Goal: Task Accomplishment & Management: Use online tool/utility

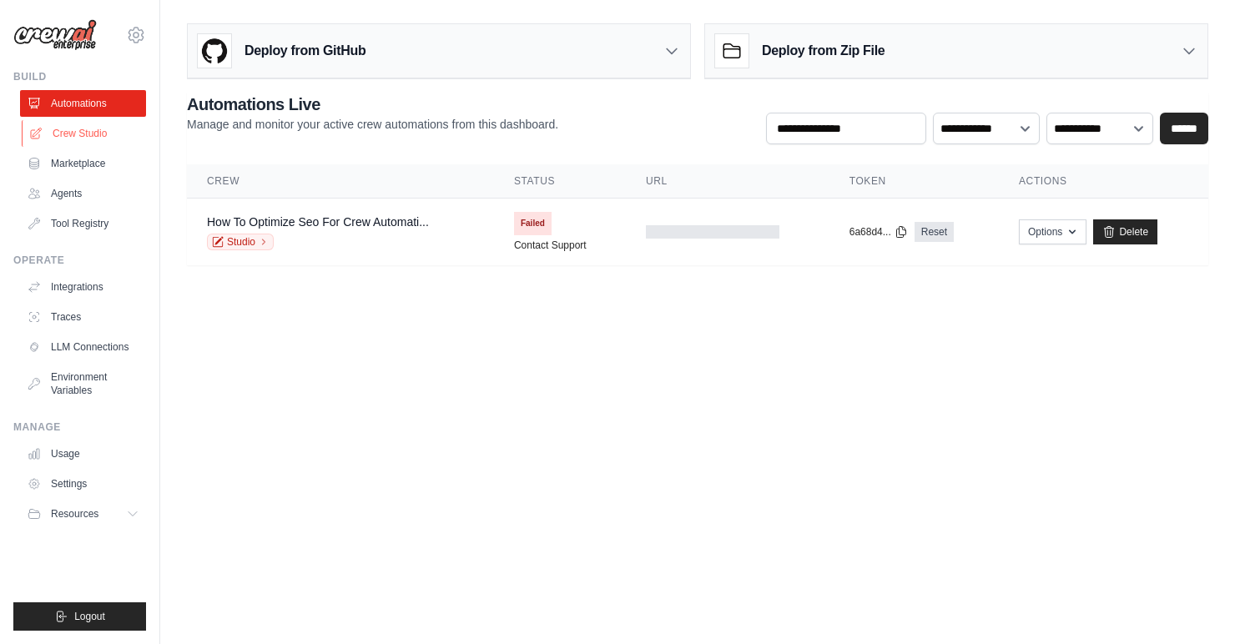
click at [96, 135] on link "Crew Studio" at bounding box center [85, 133] width 126 height 27
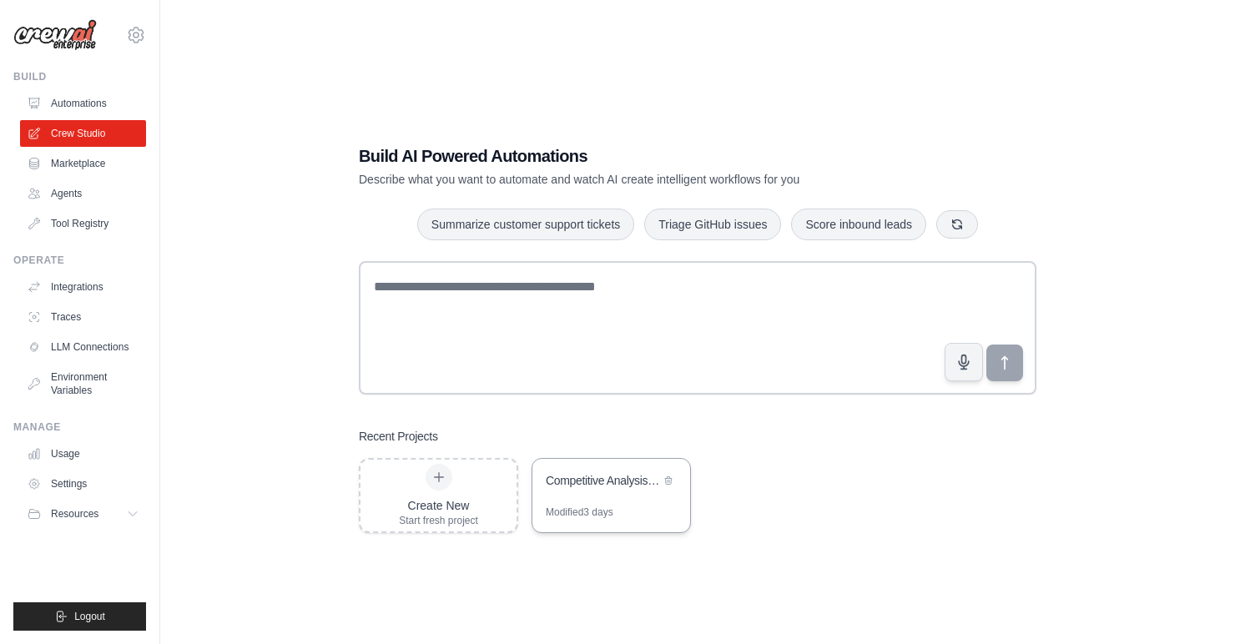
click at [606, 513] on div "Modified 3 days" at bounding box center [580, 512] width 68 height 13
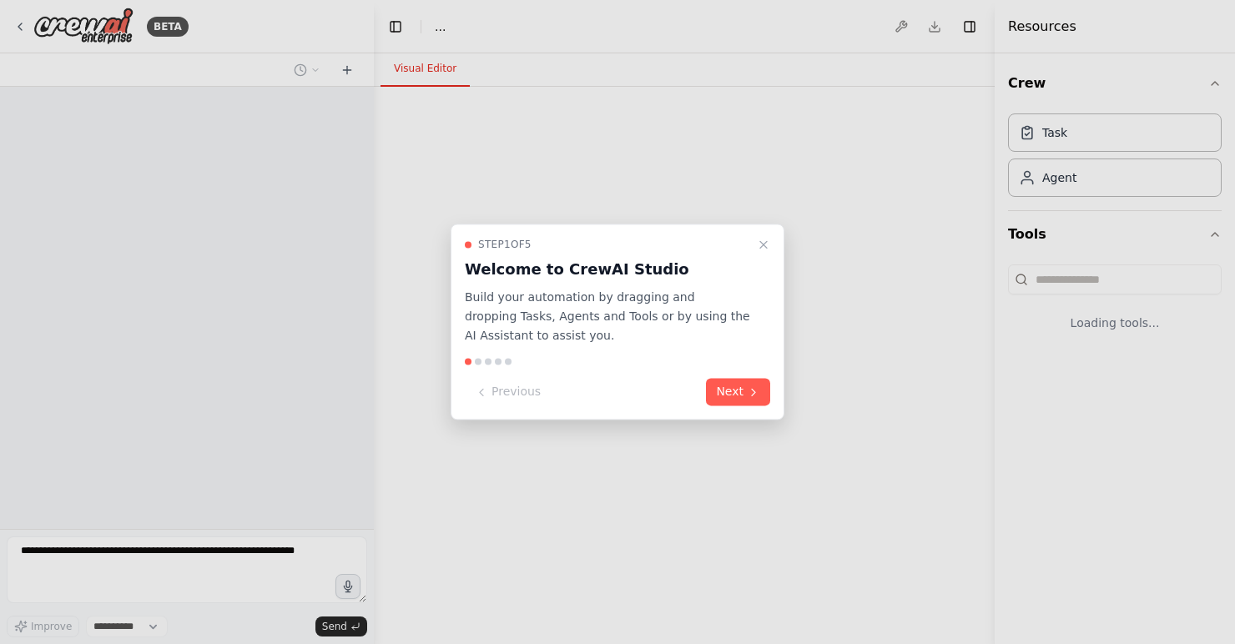
select select "****"
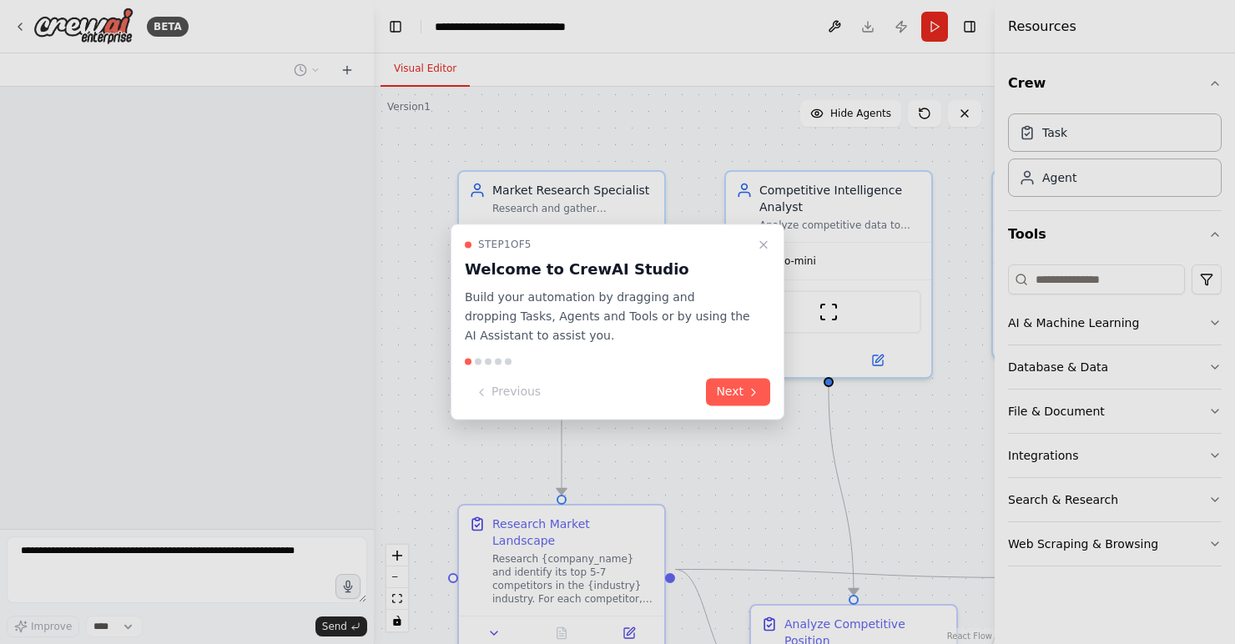
scroll to position [989, 0]
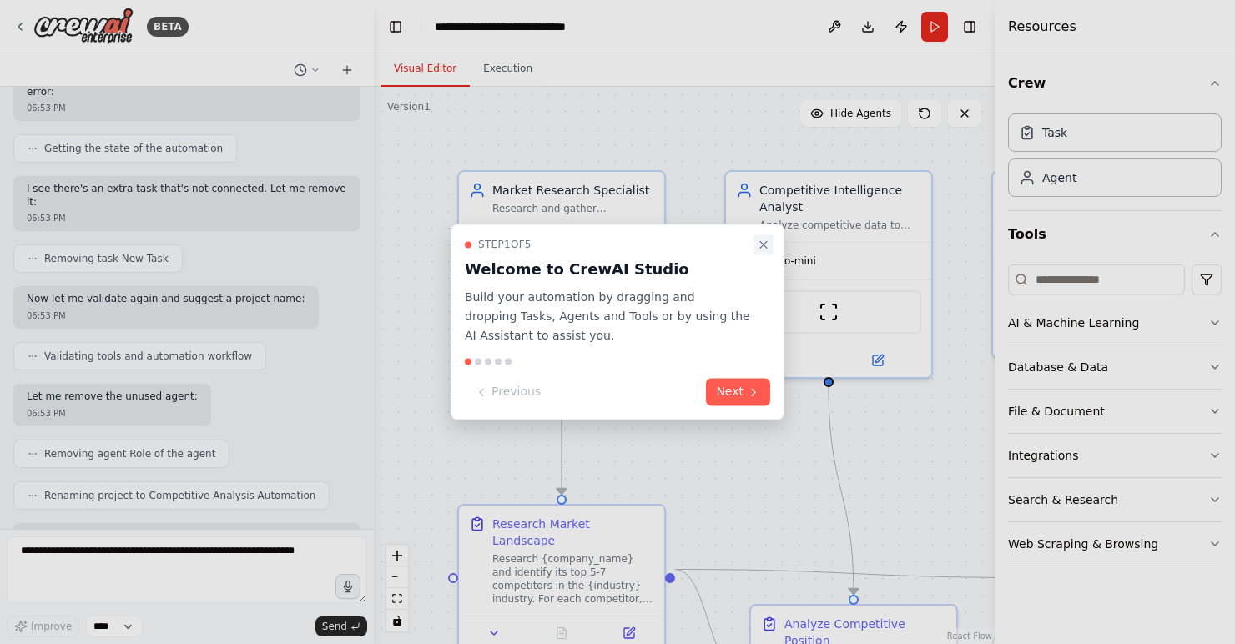
click at [766, 240] on icon "Close walkthrough" at bounding box center [763, 244] width 13 height 13
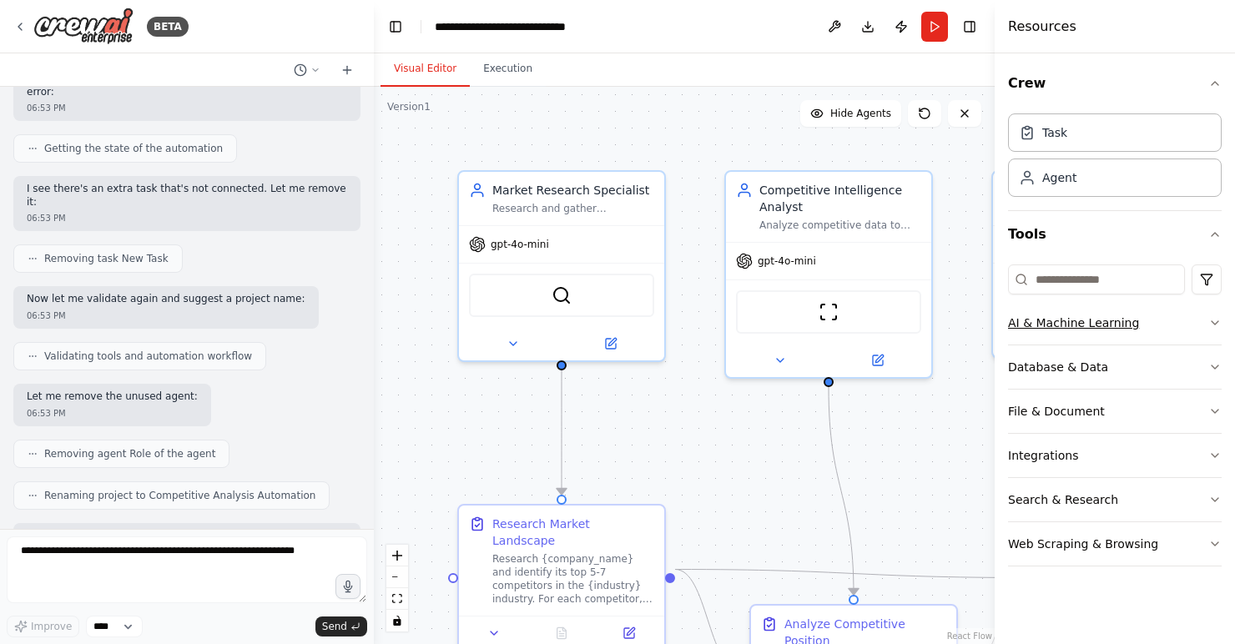
click at [1024, 329] on button "AI & Machine Learning" at bounding box center [1115, 322] width 214 height 43
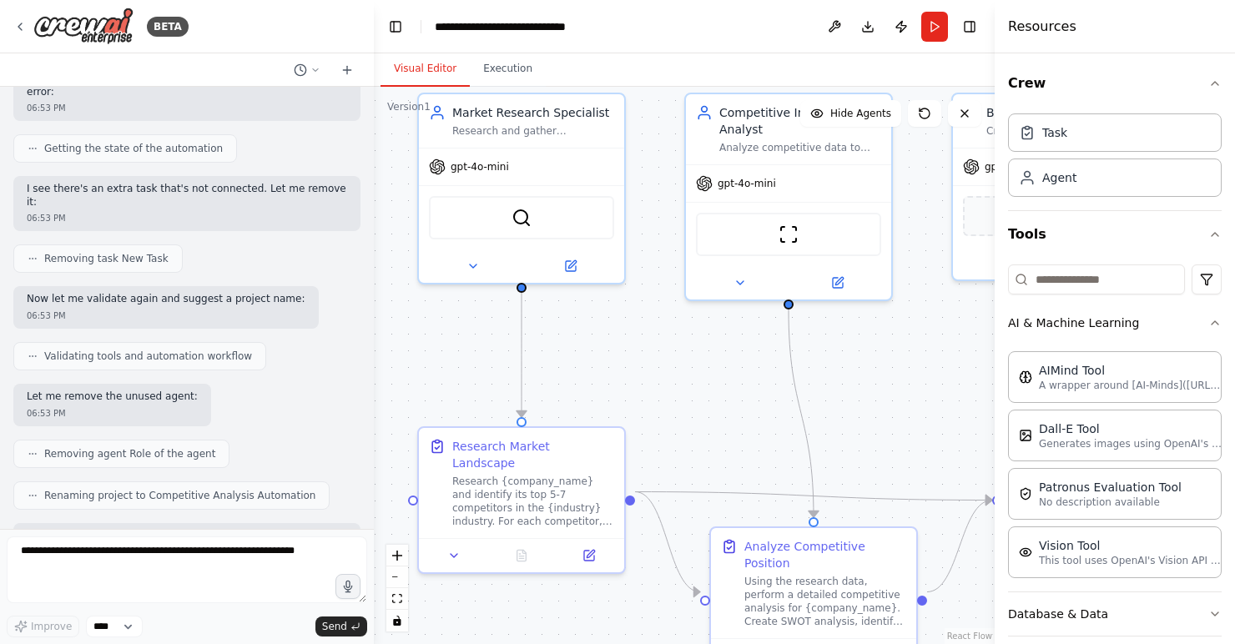
drag, startPoint x: 688, startPoint y: 442, endPoint x: 629, endPoint y: 328, distance: 128.4
click at [629, 328] on div ".deletable-edge-delete-btn { width: 20px; height: 20px; border: 0px solid #ffff…" at bounding box center [684, 365] width 621 height 557
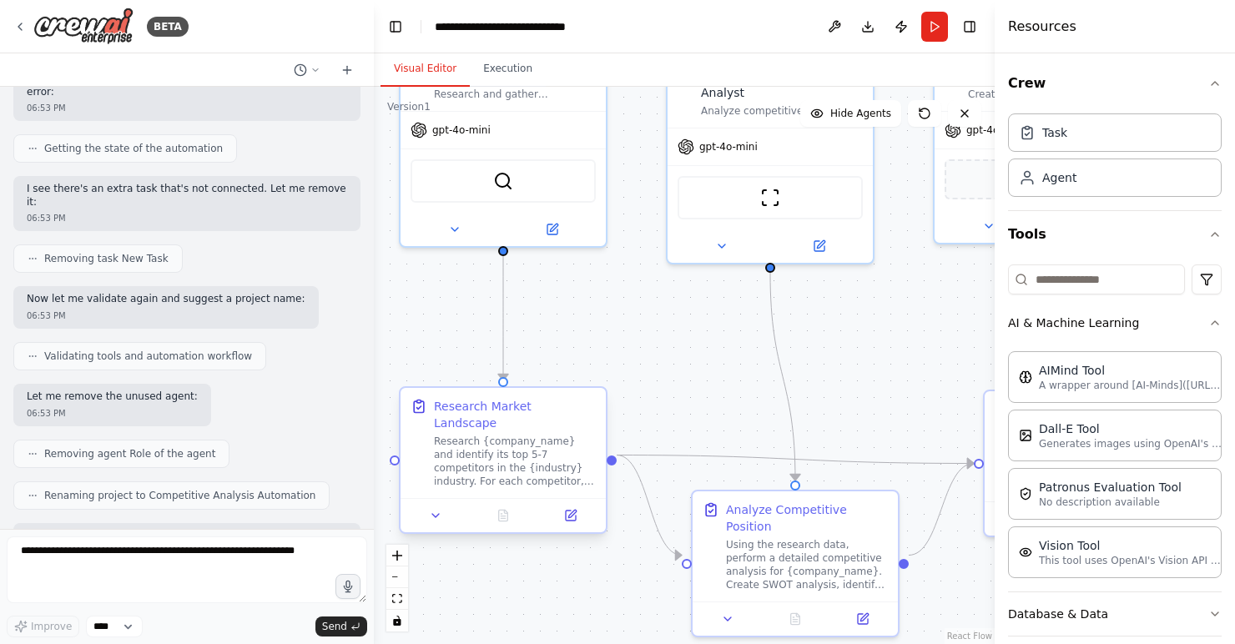
click at [488, 446] on div "Research {company_name} and identify its top 5-7 competitors in the {industry} …" at bounding box center [515, 461] width 162 height 53
click at [487, 440] on div "Research {company_name} and identify its top 5-7 competitors in the {industry} …" at bounding box center [515, 461] width 162 height 53
click at [572, 509] on div at bounding box center [503, 515] width 205 height 34
click at [573, 511] on icon at bounding box center [571, 516] width 10 height 10
click at [572, 510] on icon at bounding box center [572, 514] width 8 height 8
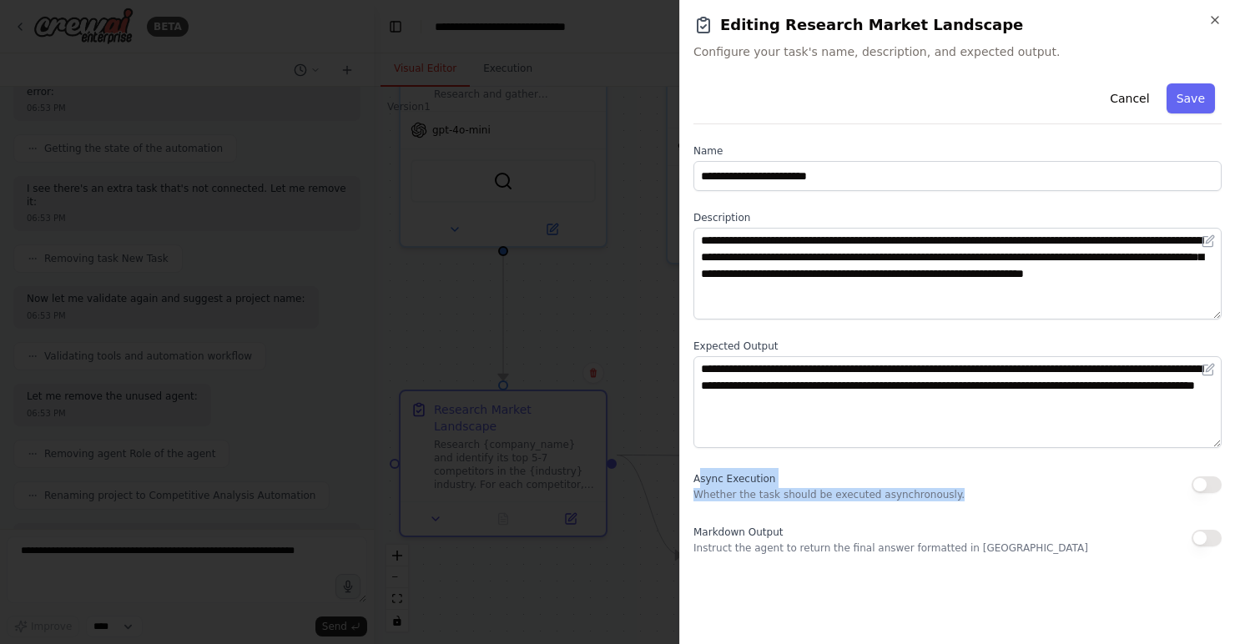
drag, startPoint x: 697, startPoint y: 478, endPoint x: 991, endPoint y: 488, distance: 293.9
click at [991, 488] on div "Async Execution Whether the task should be executed asynchronously." at bounding box center [957, 484] width 528 height 33
click at [991, 489] on div "Async Execution Whether the task should be executed asynchronously." at bounding box center [957, 484] width 528 height 33
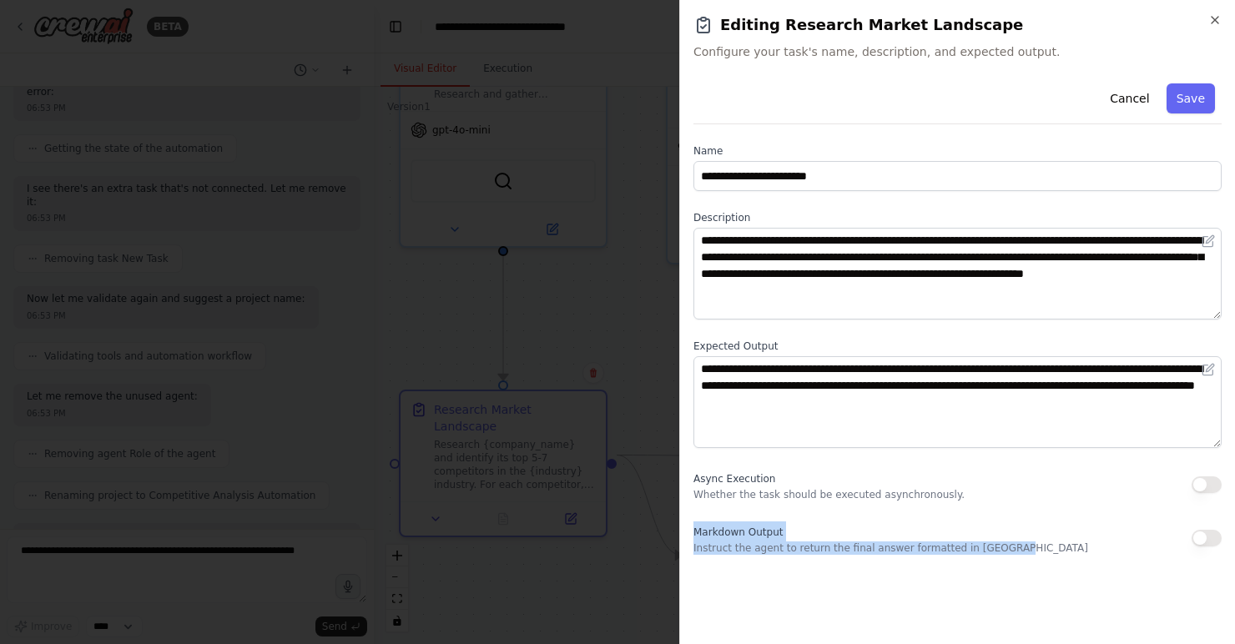
drag, startPoint x: 1082, startPoint y: 561, endPoint x: 887, endPoint y: 519, distance: 199.7
click at [887, 520] on div "**********" at bounding box center [957, 354] width 528 height 554
click at [887, 519] on div "**********" at bounding box center [957, 316] width 528 height 478
click at [1122, 101] on button "Cancel" at bounding box center [1129, 98] width 59 height 30
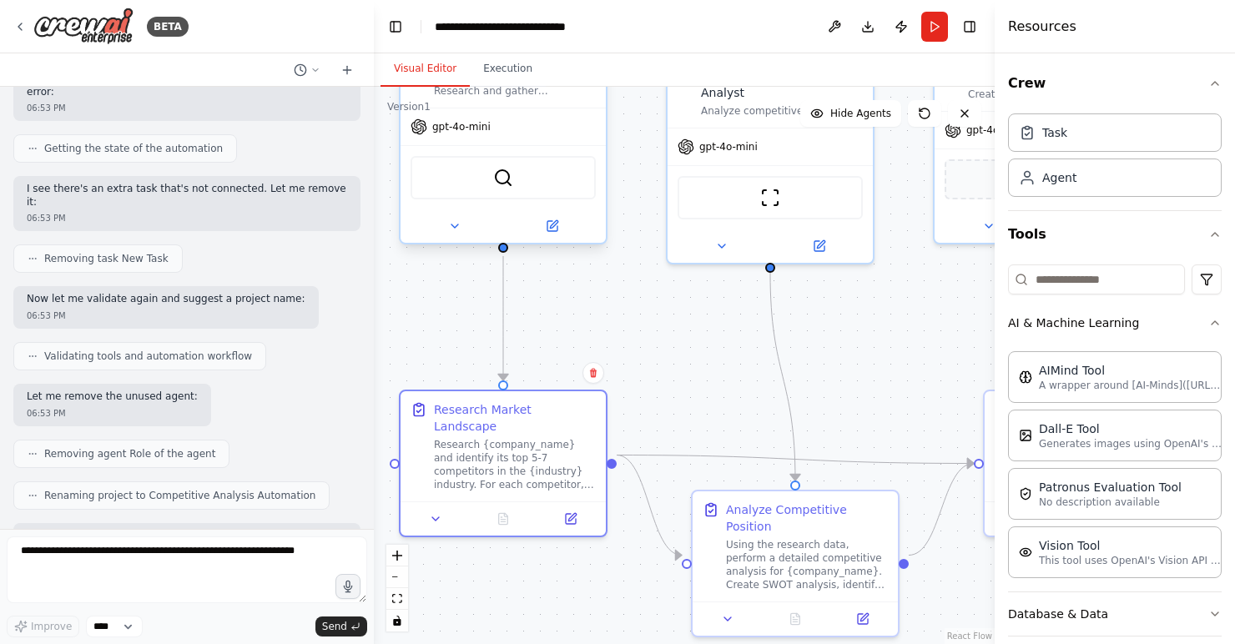
click at [580, 149] on div "SerperDevTool" at bounding box center [503, 177] width 205 height 64
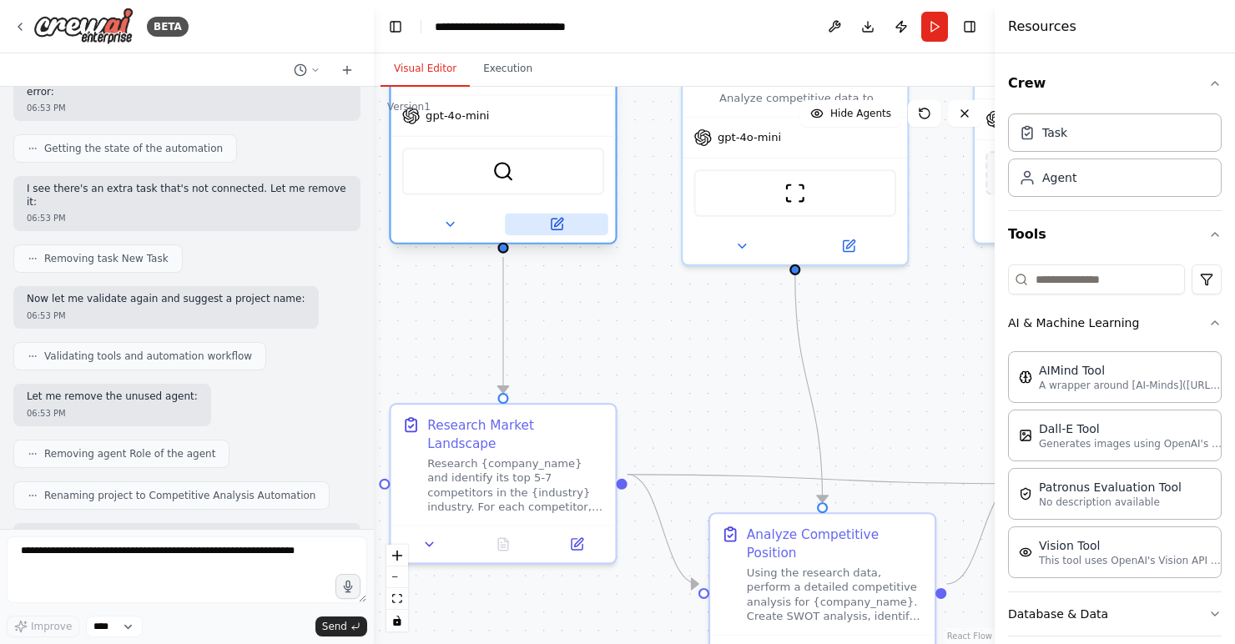
click at [559, 225] on icon at bounding box center [556, 224] width 11 height 11
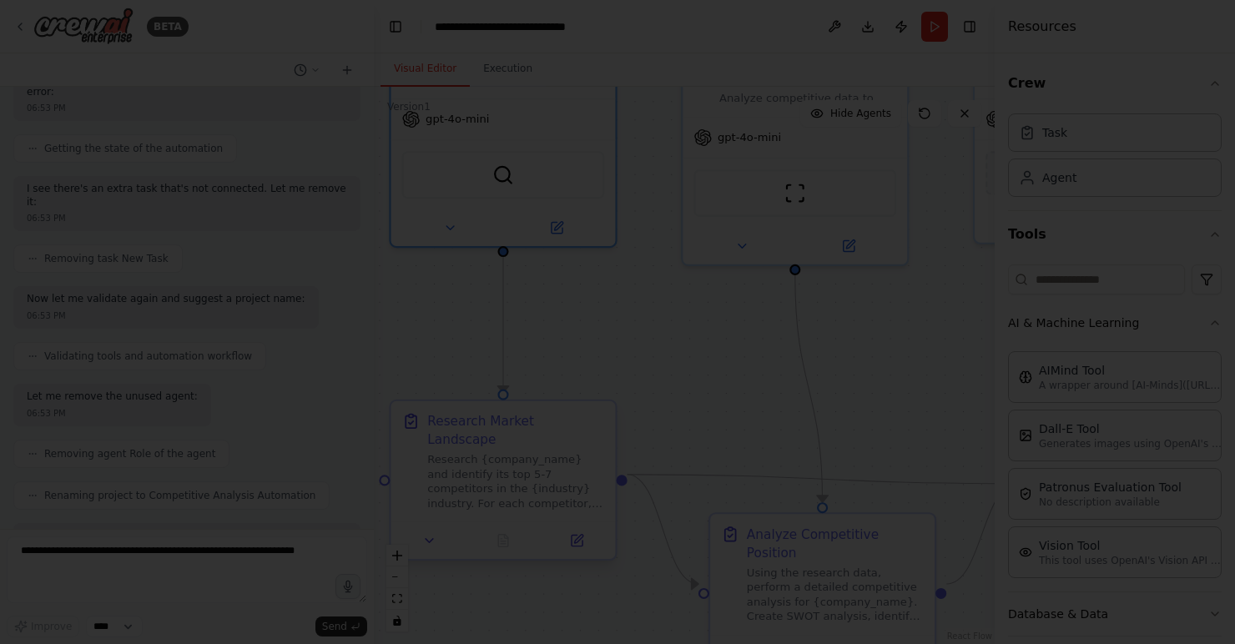
drag, startPoint x: 567, startPoint y: 312, endPoint x: 562, endPoint y: 407, distance: 95.3
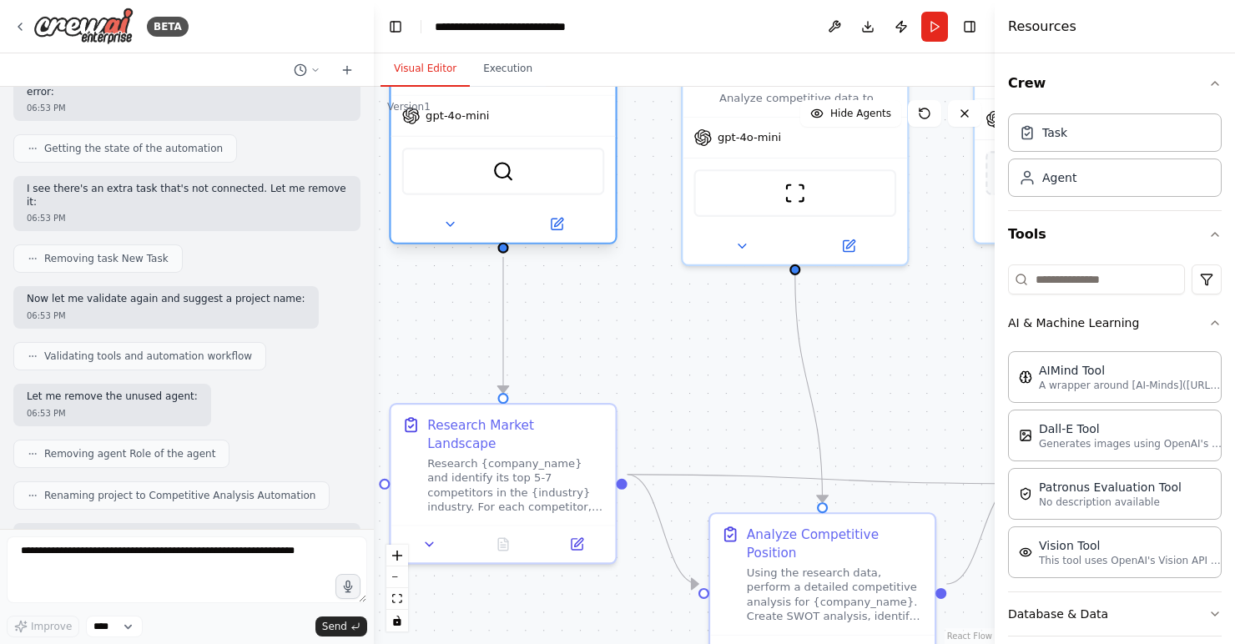
click at [486, 201] on div "SerperDevTool" at bounding box center [503, 171] width 224 height 70
click at [567, 229] on button at bounding box center [556, 225] width 103 height 22
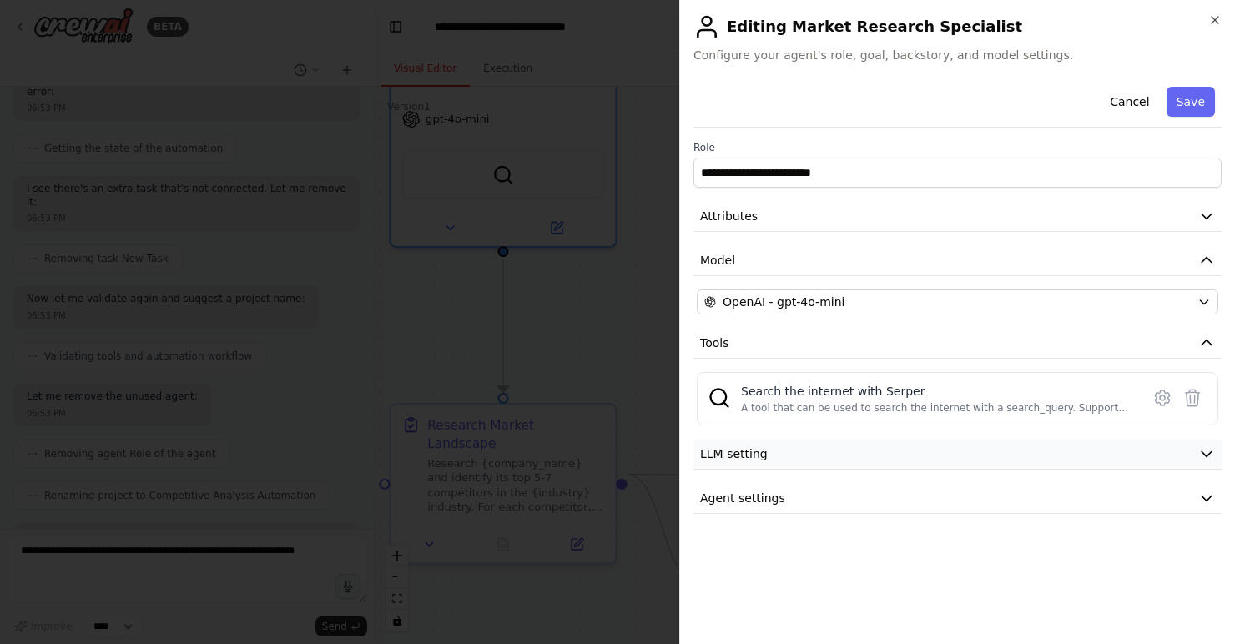
click at [1086, 451] on button "LLM setting" at bounding box center [957, 454] width 528 height 31
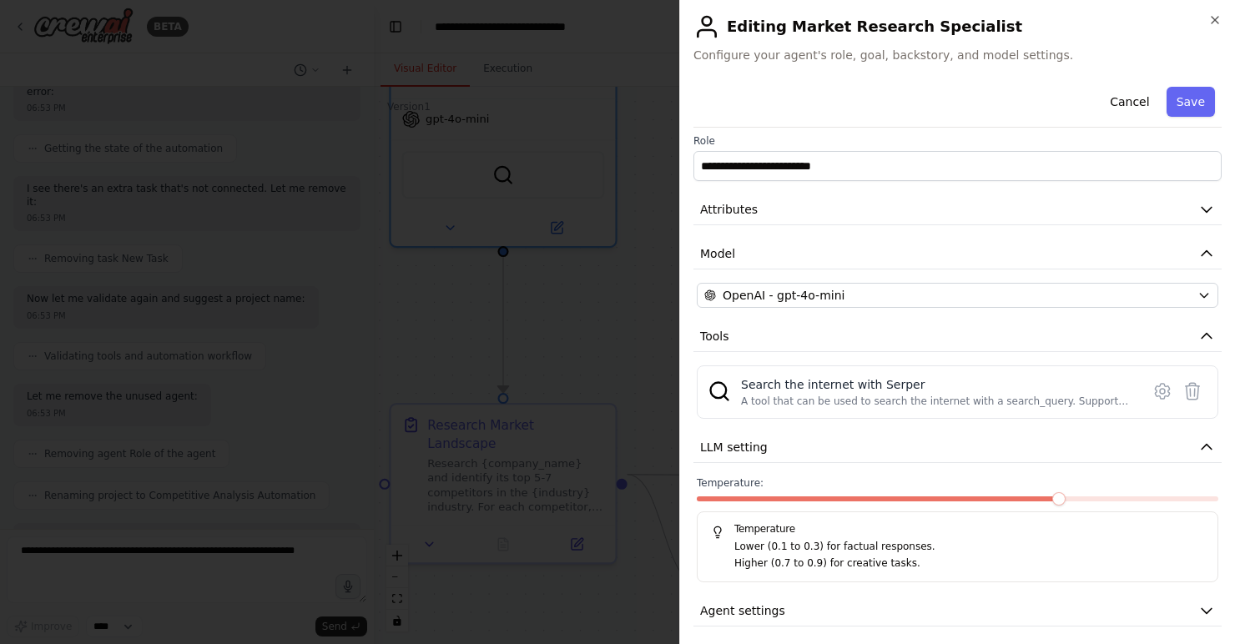
scroll to position [16, 0]
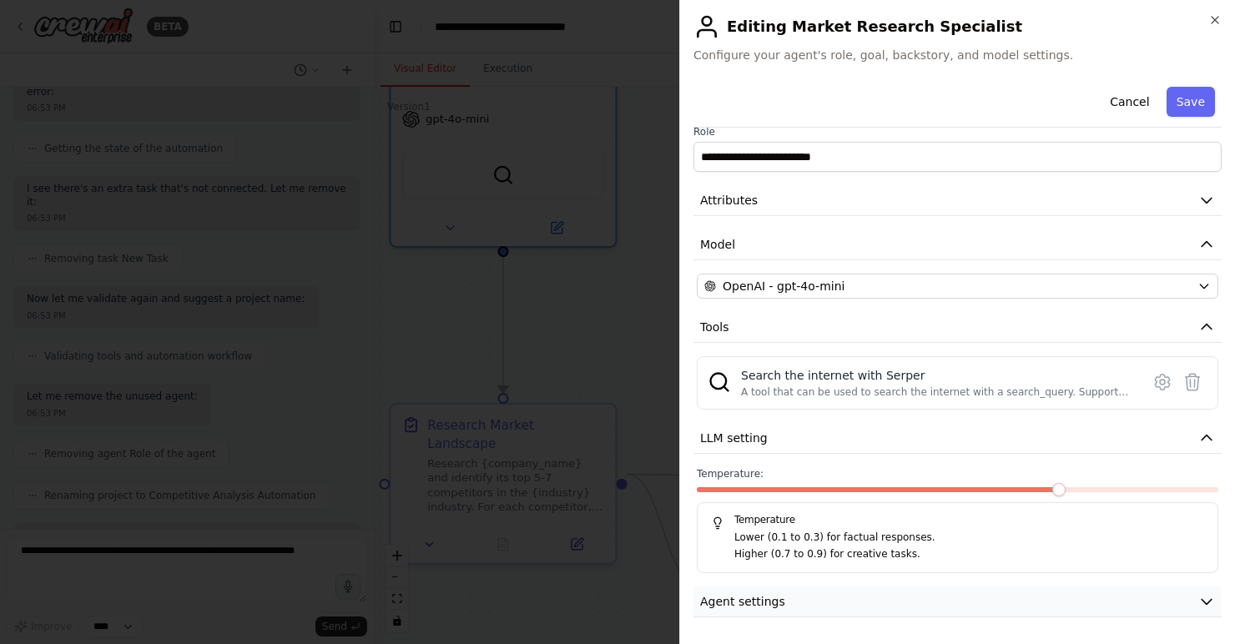
click at [818, 595] on button "Agent settings" at bounding box center [957, 602] width 528 height 31
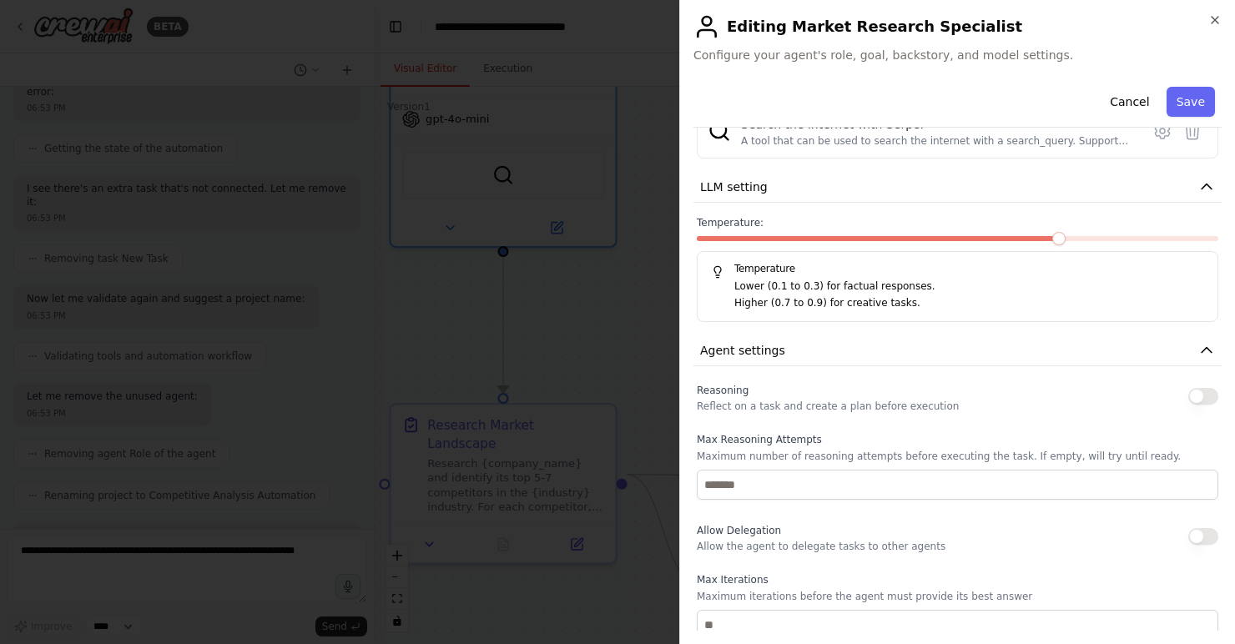
scroll to position [450, 0]
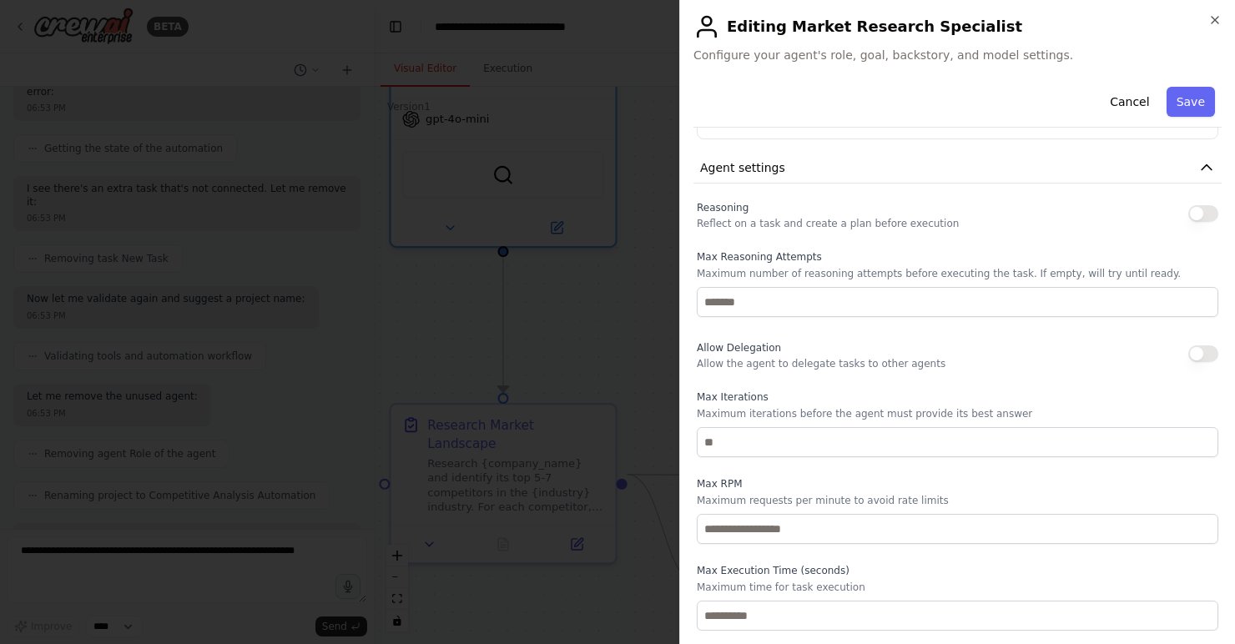
click at [1195, 212] on button "button" at bounding box center [1203, 213] width 30 height 17
type button "on"
click at [1202, 355] on button "button" at bounding box center [1203, 353] width 30 height 17
type button "on"
click at [527, 324] on div at bounding box center [617, 322] width 1235 height 644
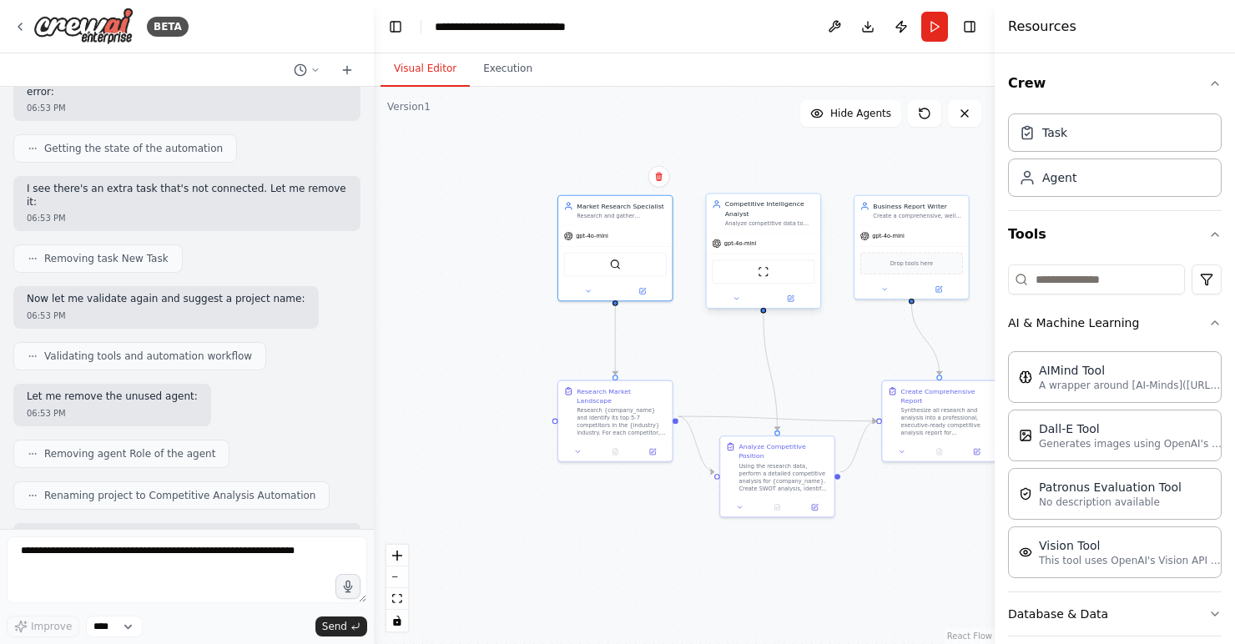
click at [783, 250] on div "gpt-4o-mini" at bounding box center [763, 244] width 113 height 20
click at [793, 496] on div at bounding box center [776, 505] width 113 height 19
click at [785, 470] on div "Using the research data, perform a detailed competitive analysis for {company_n…" at bounding box center [789, 476] width 90 height 30
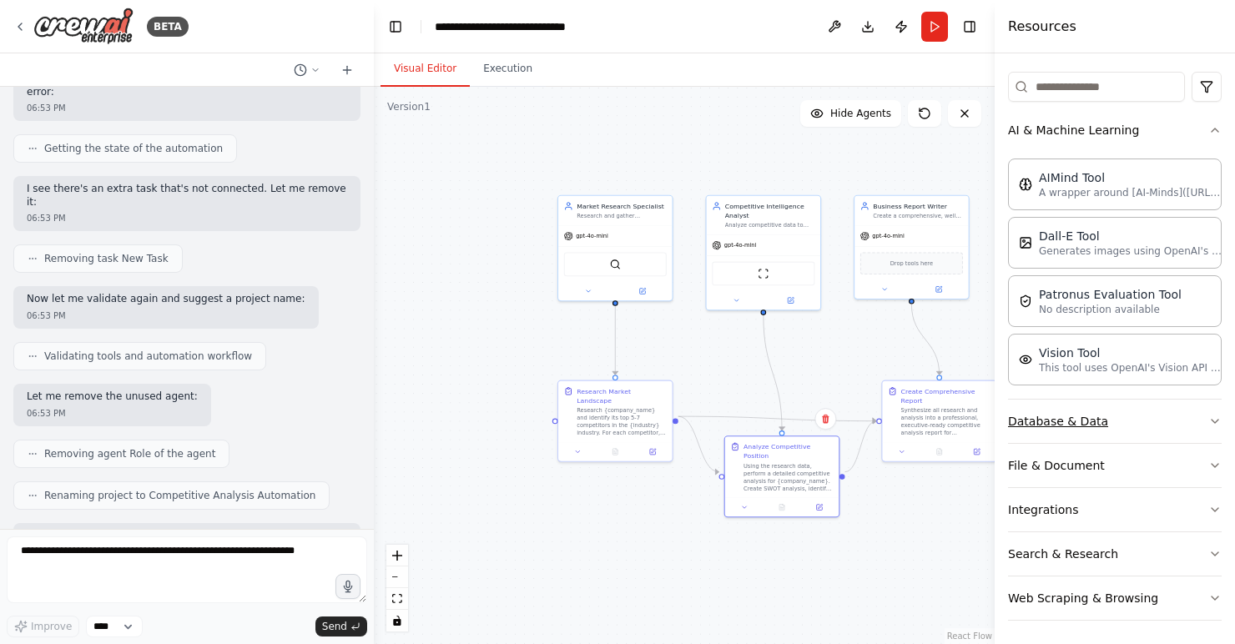
scroll to position [196, 0]
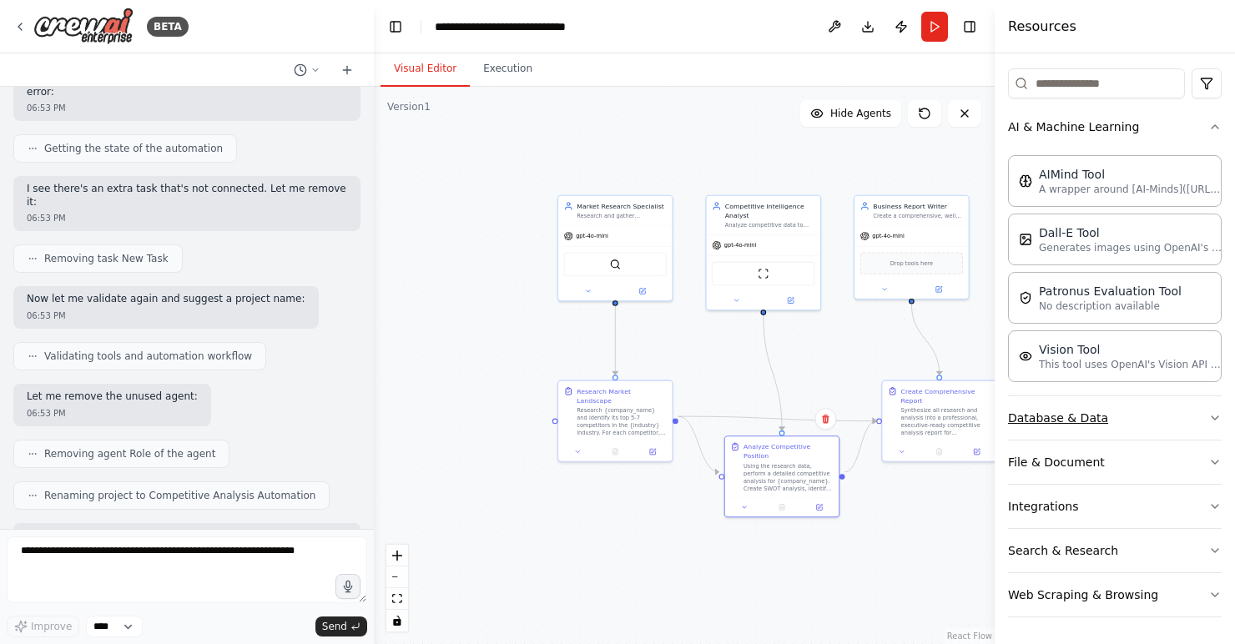
click at [1102, 407] on button "Database & Data" at bounding box center [1115, 417] width 214 height 43
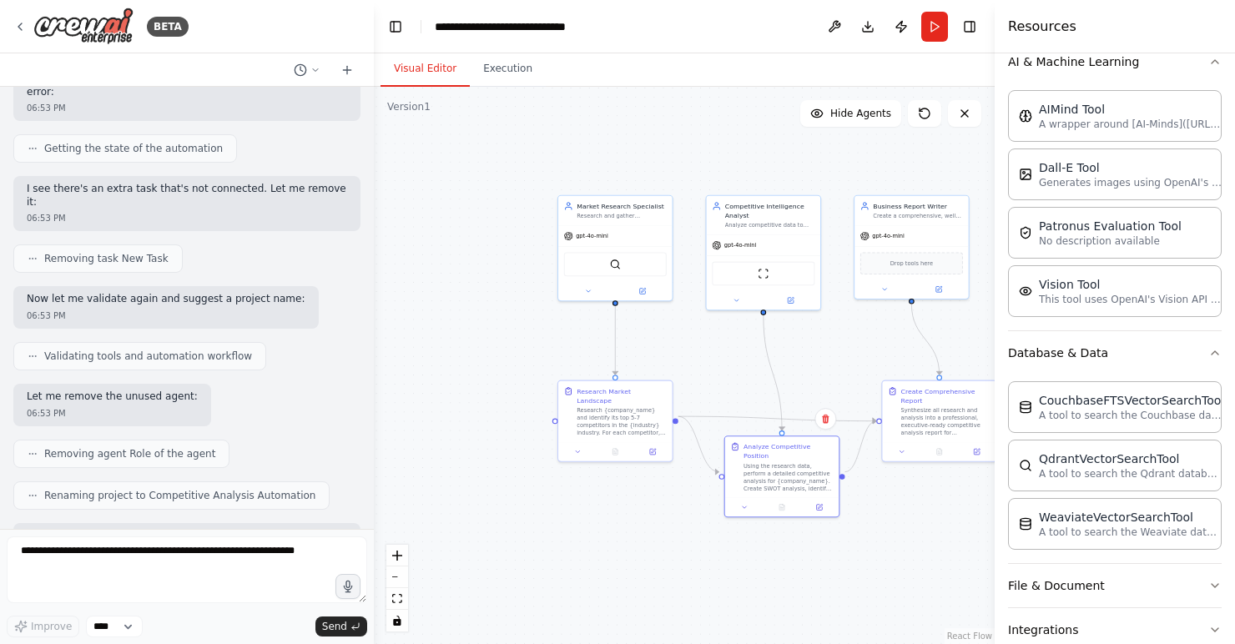
scroll to position [385, 0]
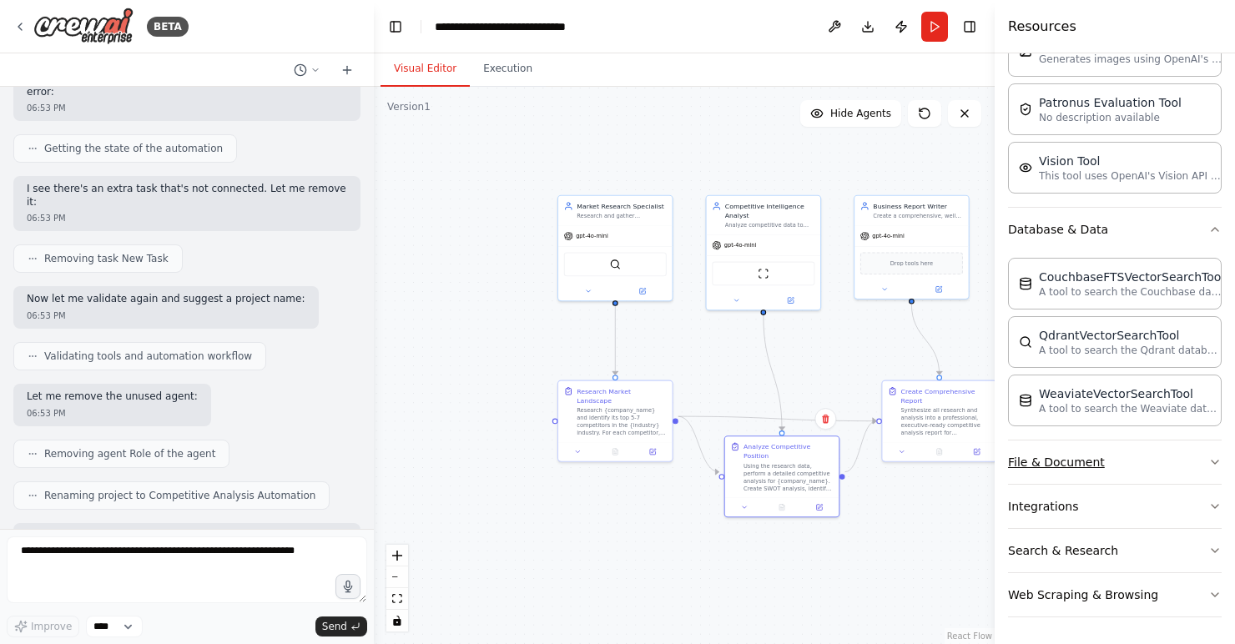
click at [1068, 466] on button "File & Document" at bounding box center [1115, 462] width 214 height 43
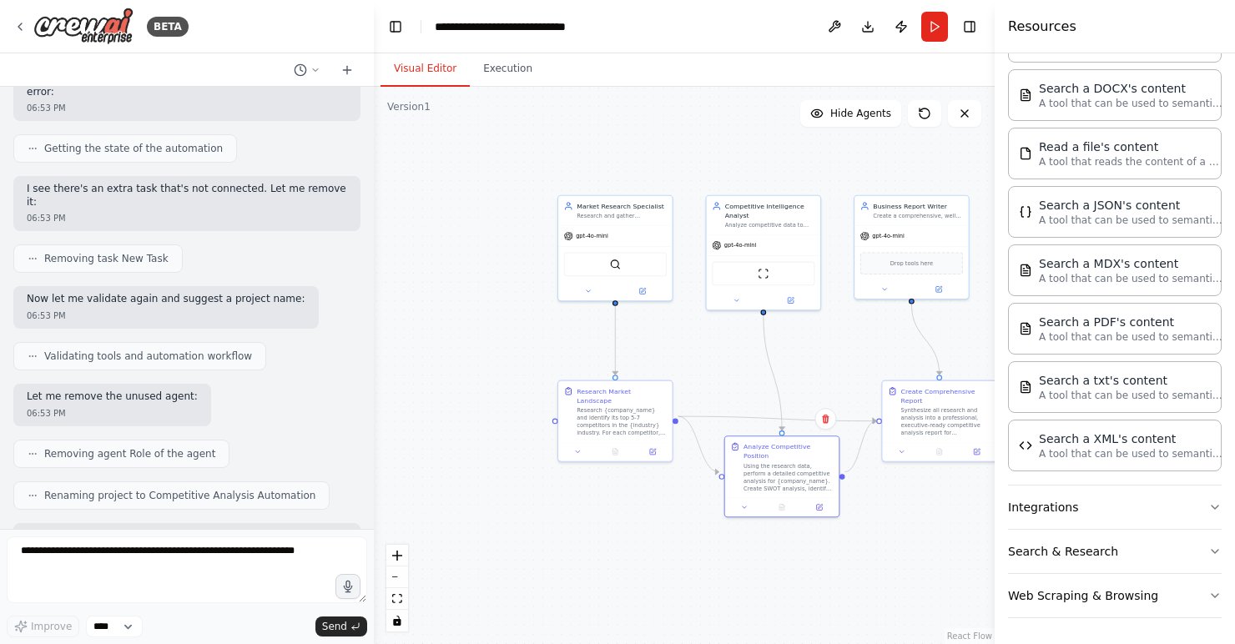
scroll to position [865, 0]
click at [1082, 558] on button "Search & Research" at bounding box center [1115, 550] width 214 height 43
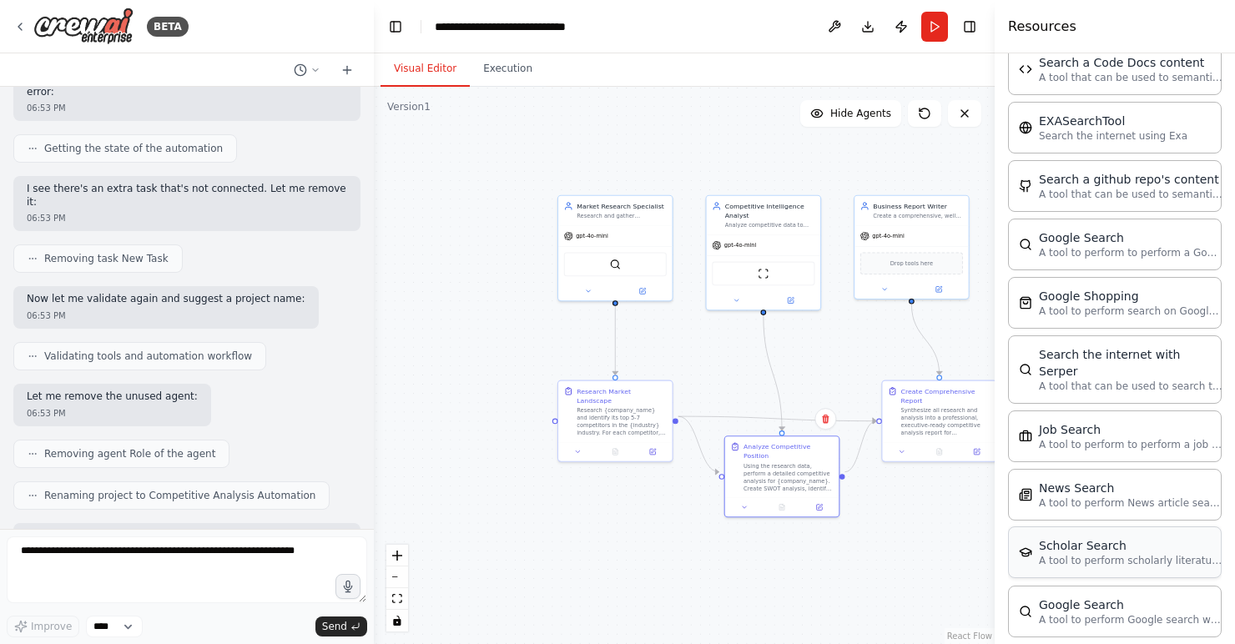
scroll to position [1713, 0]
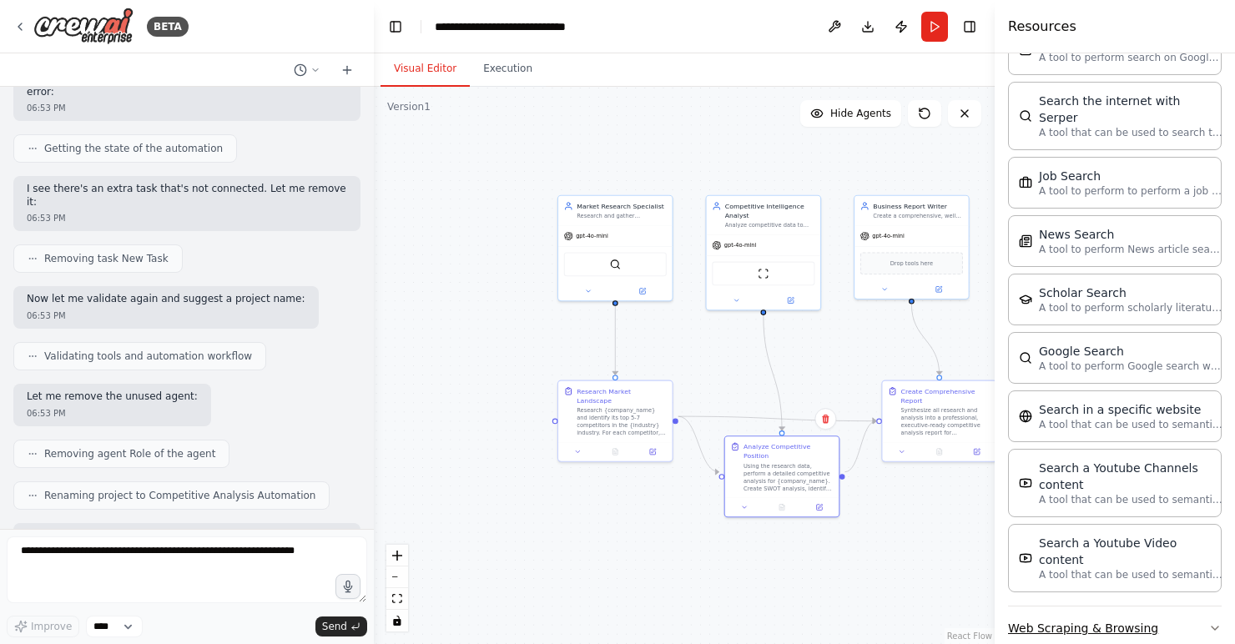
click at [1066, 607] on button "Web Scraping & Browsing" at bounding box center [1115, 628] width 214 height 43
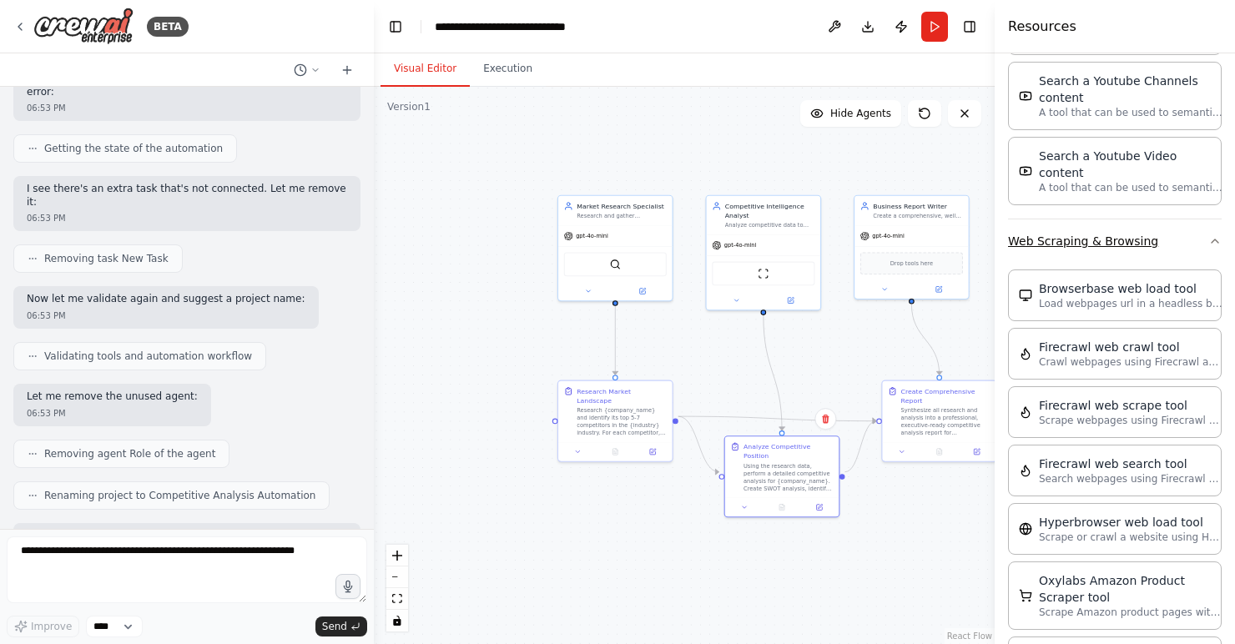
scroll to position [2653, 0]
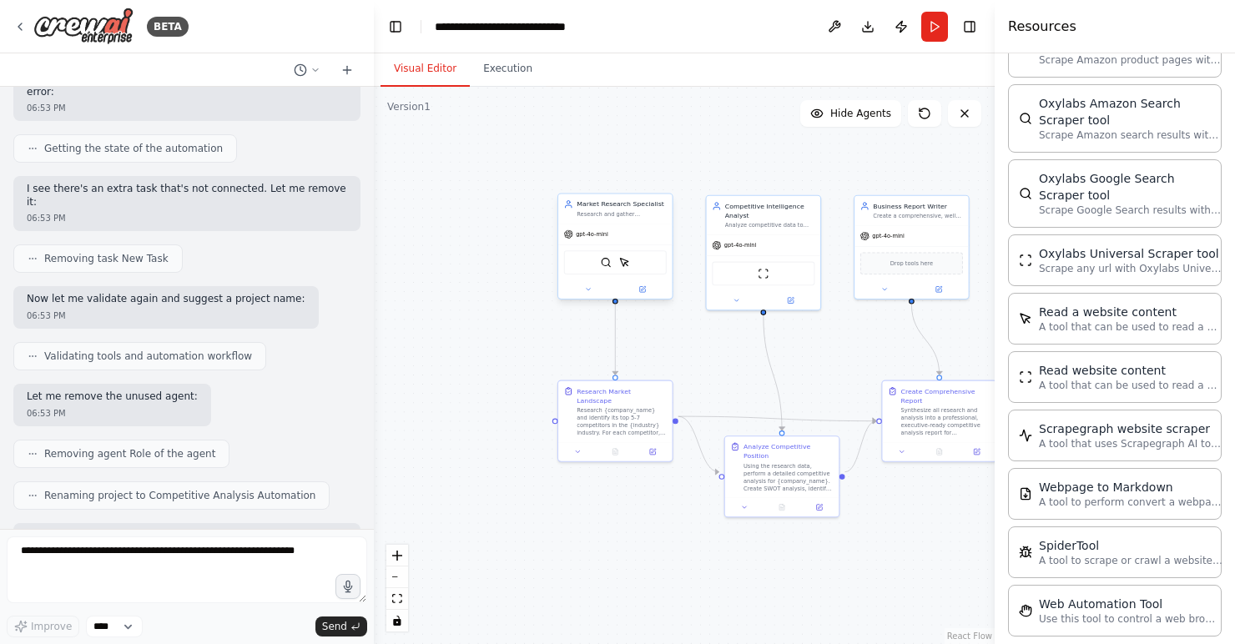
click at [638, 240] on div "gpt-4o-mini" at bounding box center [614, 234] width 113 height 20
click at [630, 269] on div "SerperDevTool ScrapeElementFromWebsiteTool" at bounding box center [615, 262] width 103 height 24
click at [609, 262] on img at bounding box center [606, 262] width 11 height 11
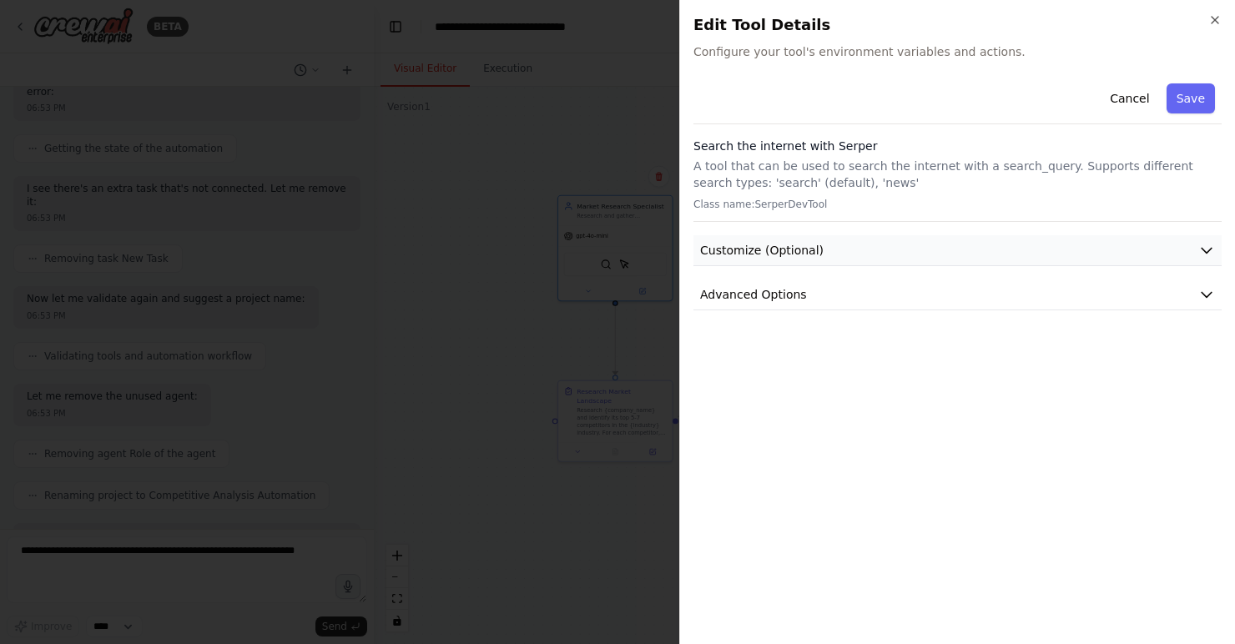
click at [810, 246] on span "Customize (Optional)" at bounding box center [762, 250] width 124 height 17
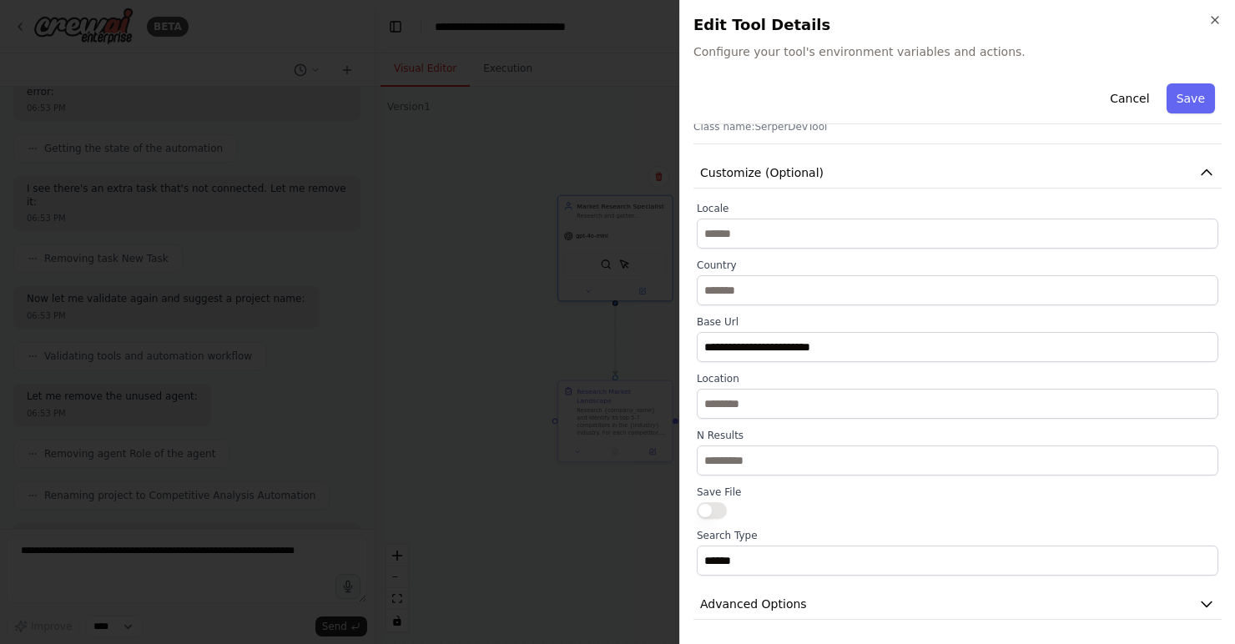
scroll to position [80, 0]
drag, startPoint x: 795, startPoint y: 602, endPoint x: 794, endPoint y: 585, distance: 16.7
click at [794, 601] on span "Advanced Options" at bounding box center [753, 601] width 107 height 17
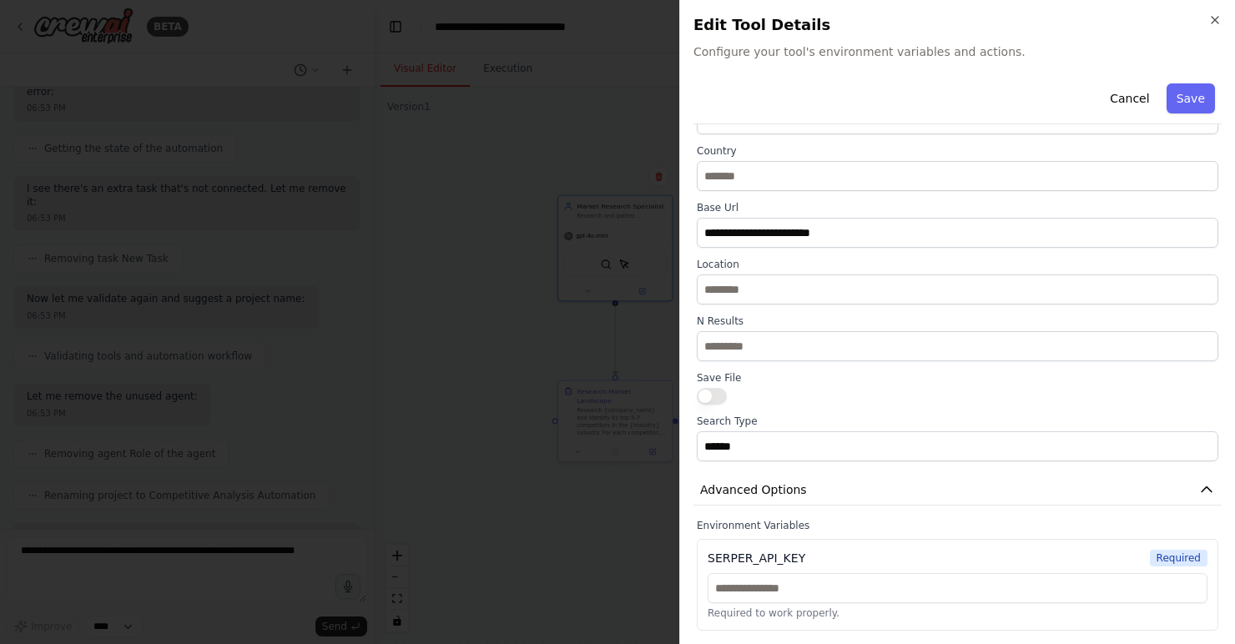
click at [605, 281] on div at bounding box center [617, 322] width 1235 height 644
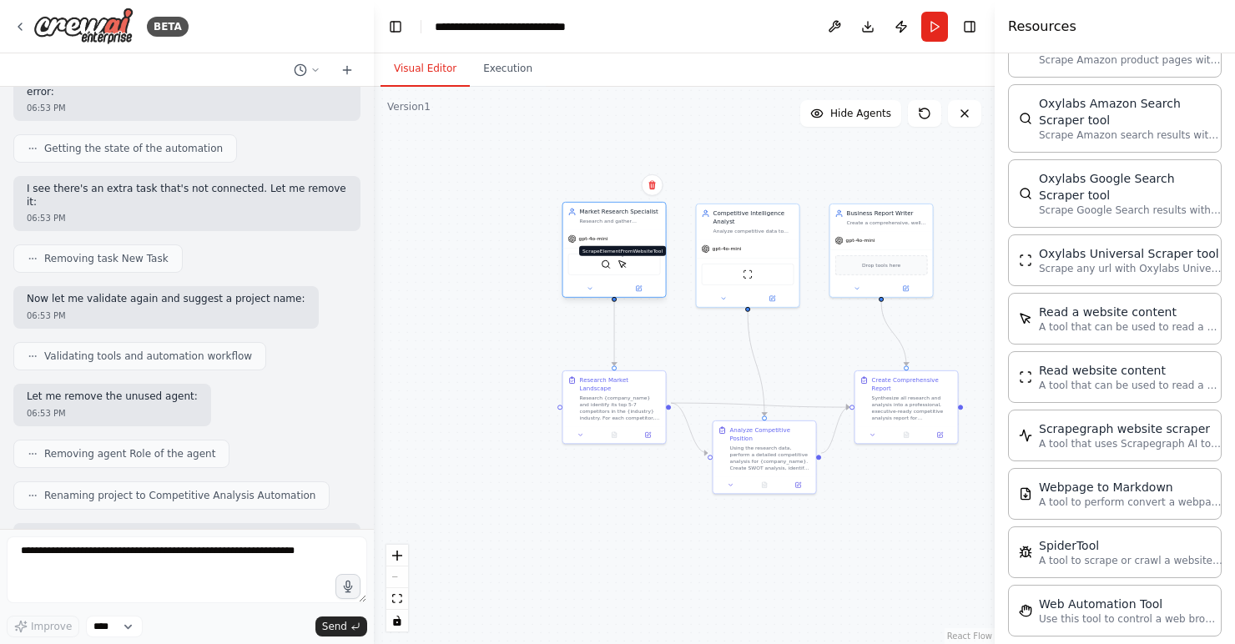
click at [624, 261] on img at bounding box center [623, 265] width 10 height 10
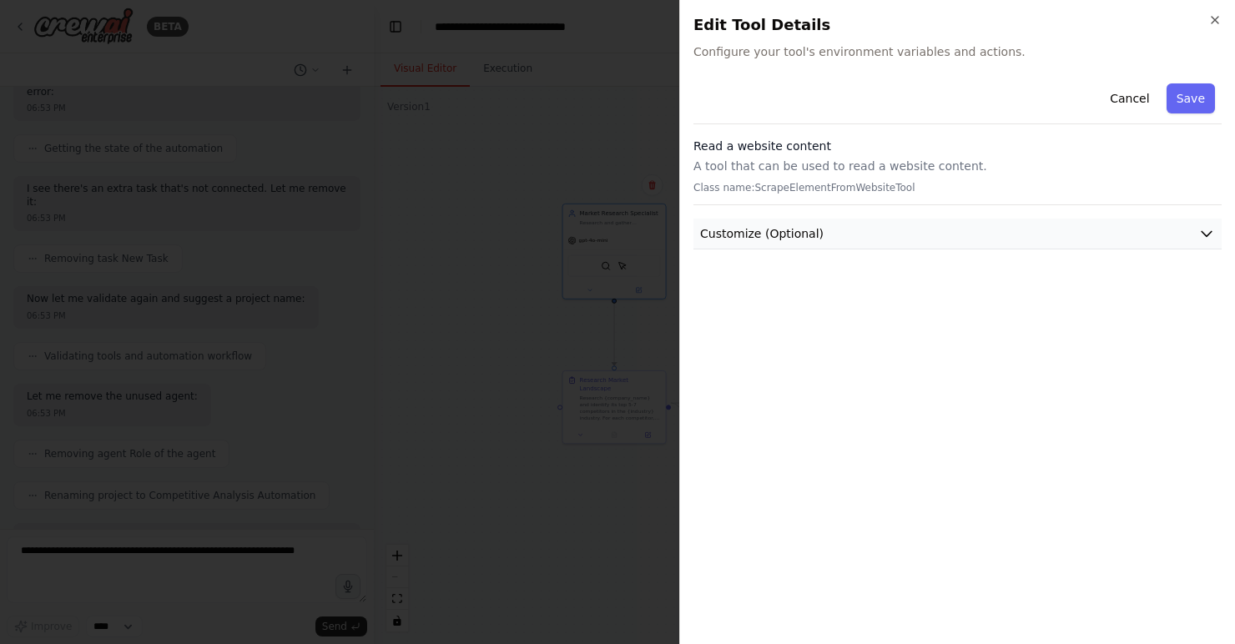
click at [815, 246] on button "Customize (Optional)" at bounding box center [957, 234] width 528 height 31
click at [601, 240] on div at bounding box center [617, 322] width 1235 height 644
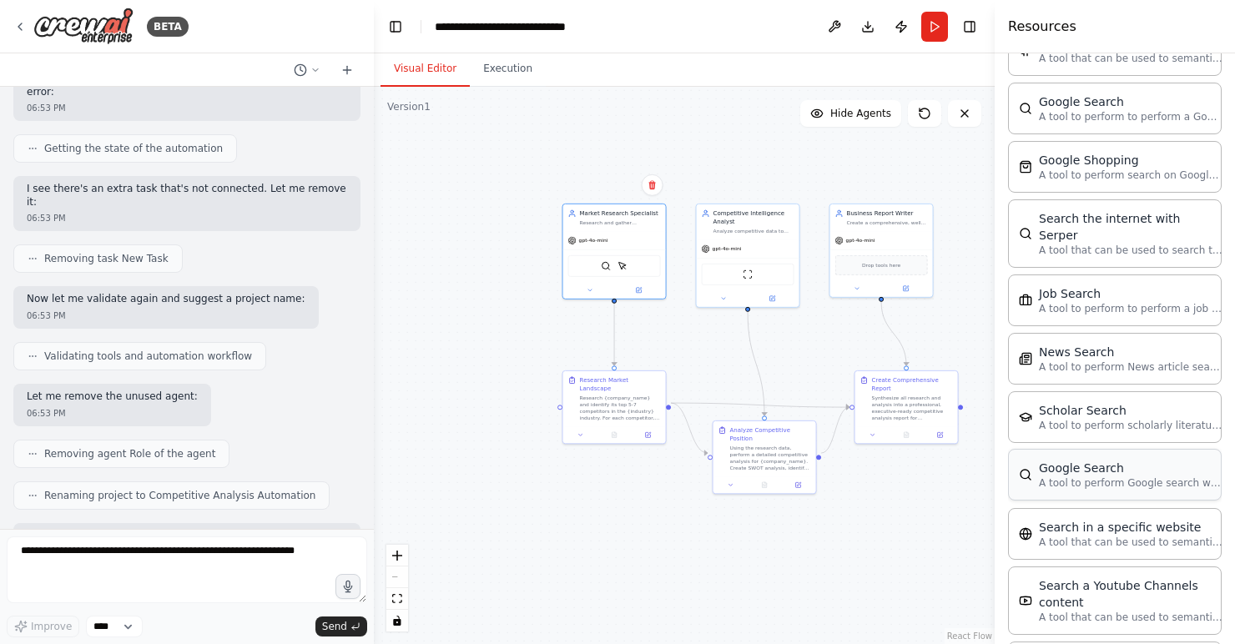
scroll to position [1560, 0]
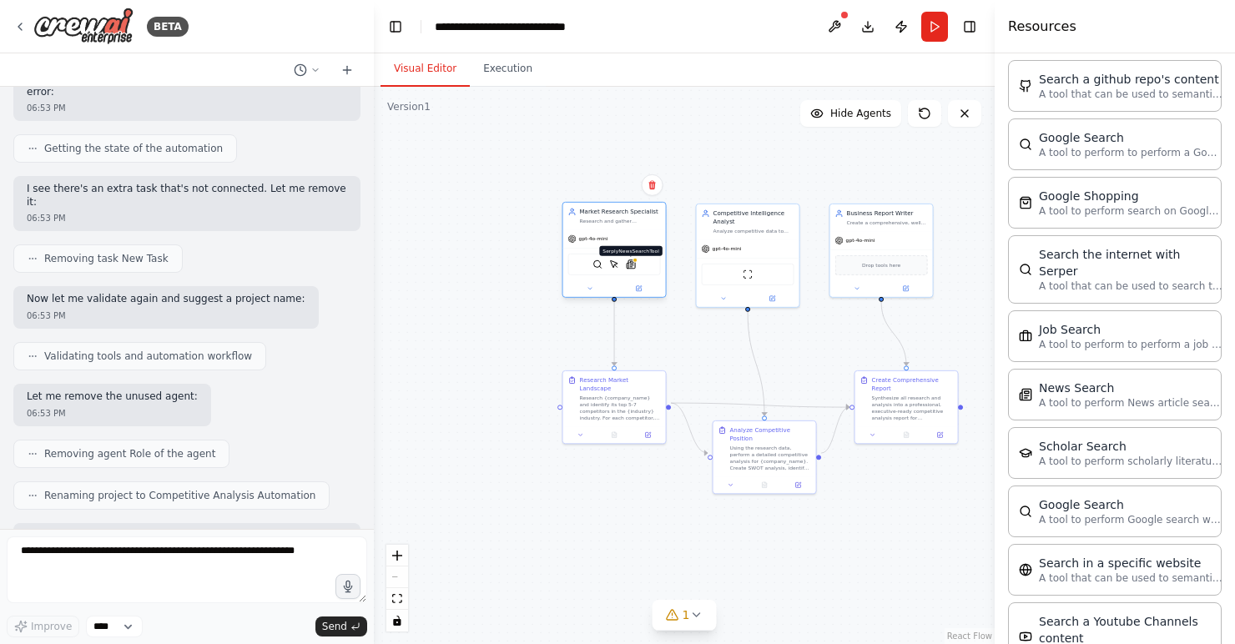
click at [634, 268] on img at bounding box center [631, 265] width 10 height 10
click at [624, 240] on div "gpt-4o-mini" at bounding box center [614, 238] width 103 height 18
click at [632, 290] on button at bounding box center [639, 289] width 48 height 10
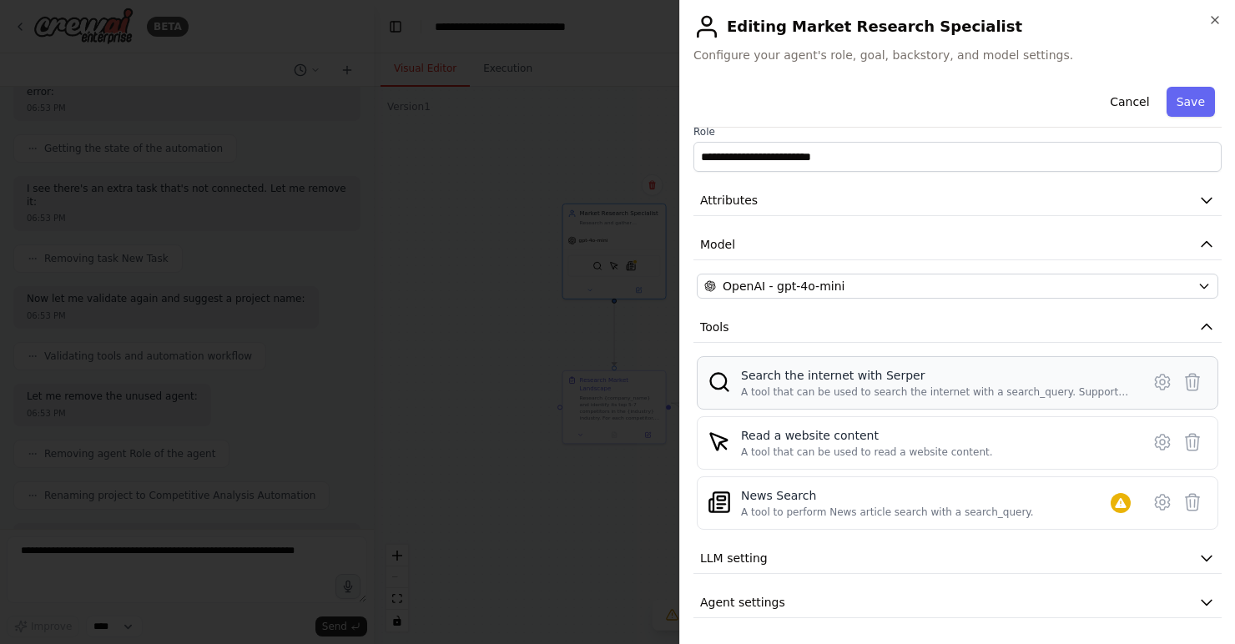
scroll to position [17, 0]
click at [1159, 503] on icon at bounding box center [1162, 502] width 20 height 20
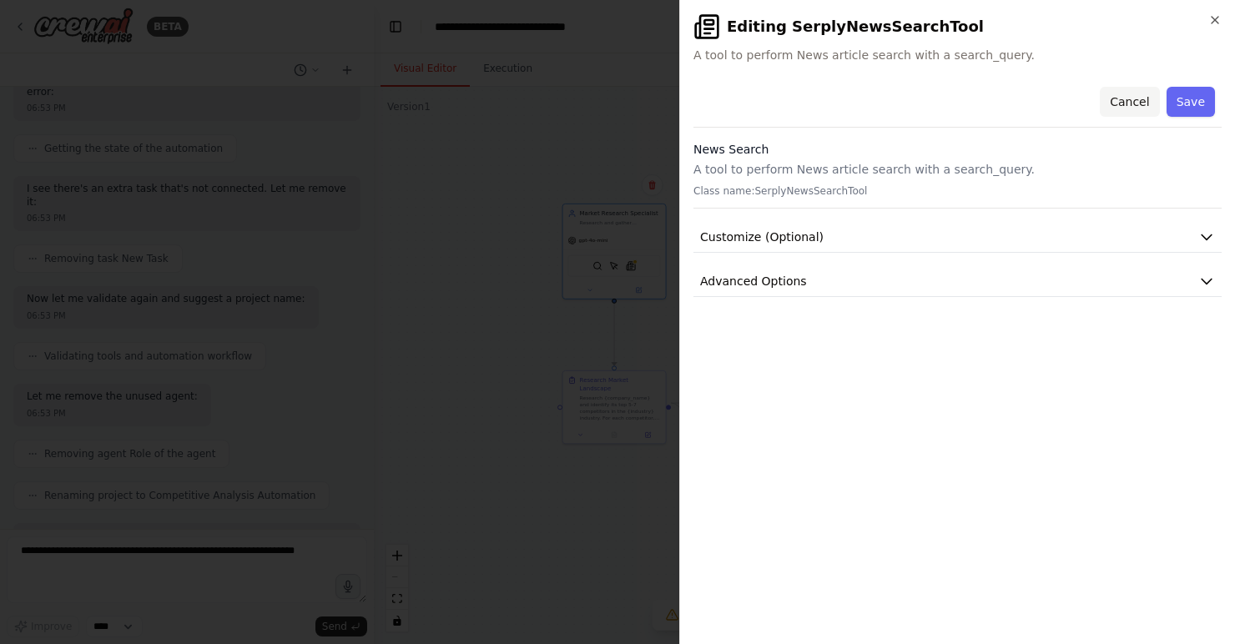
click at [1128, 98] on button "Cancel" at bounding box center [1129, 102] width 59 height 30
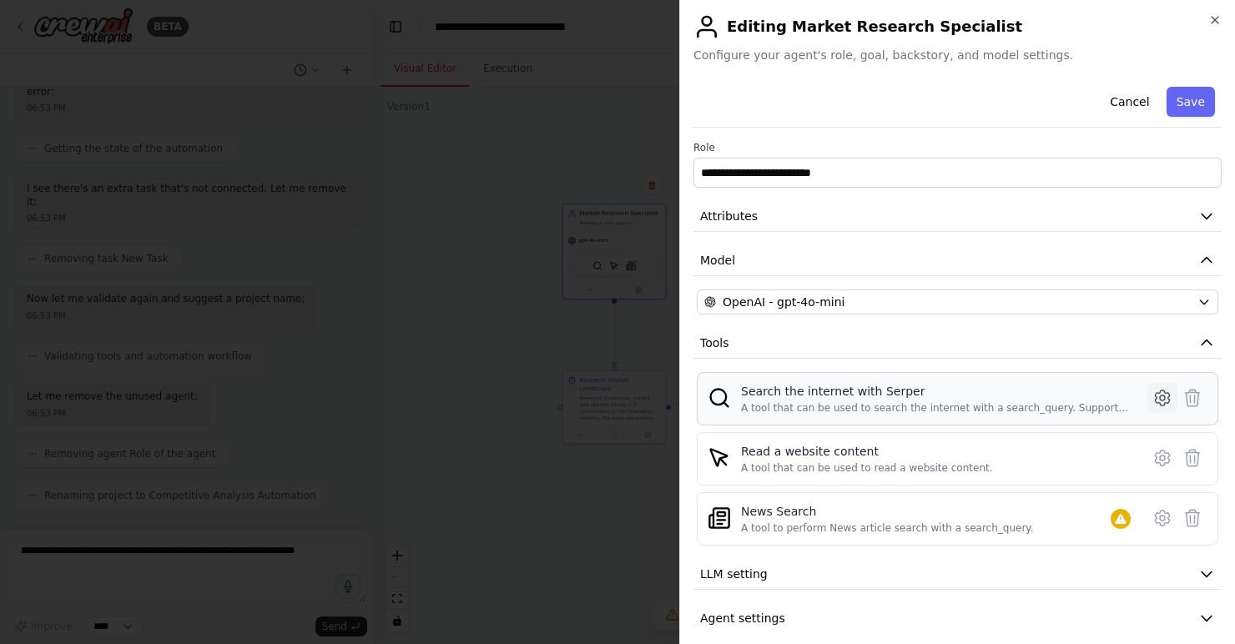
click at [1172, 398] on icon at bounding box center [1162, 398] width 20 height 20
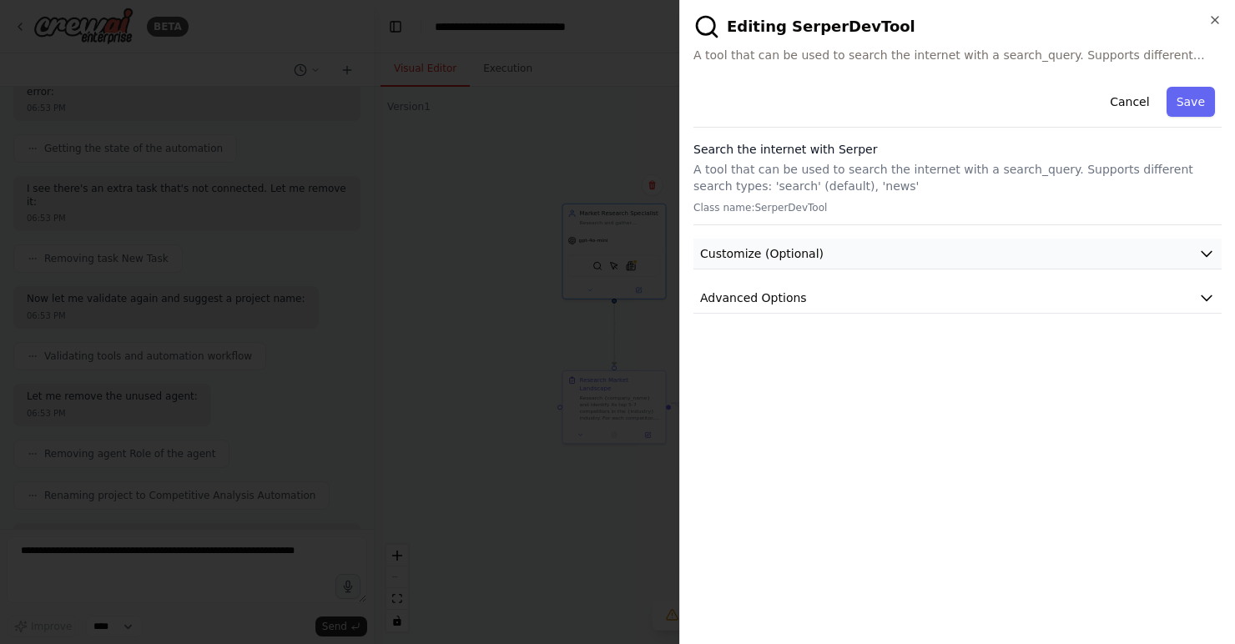
click at [890, 257] on button "Customize (Optional)" at bounding box center [957, 254] width 528 height 31
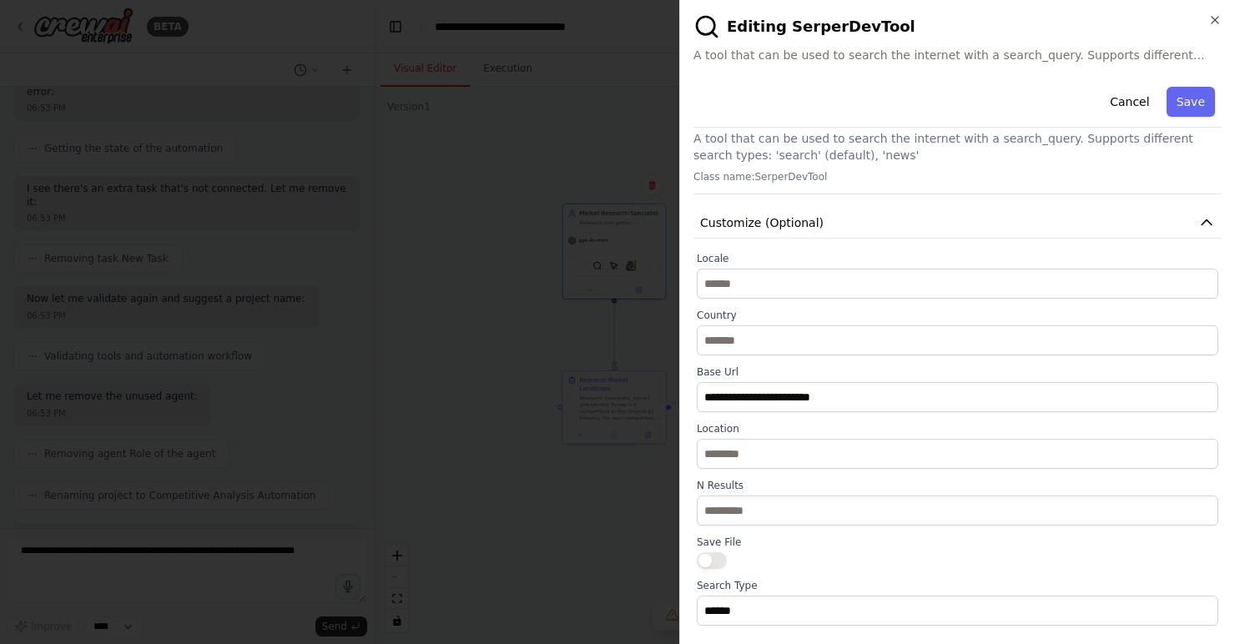
scroll to position [83, 0]
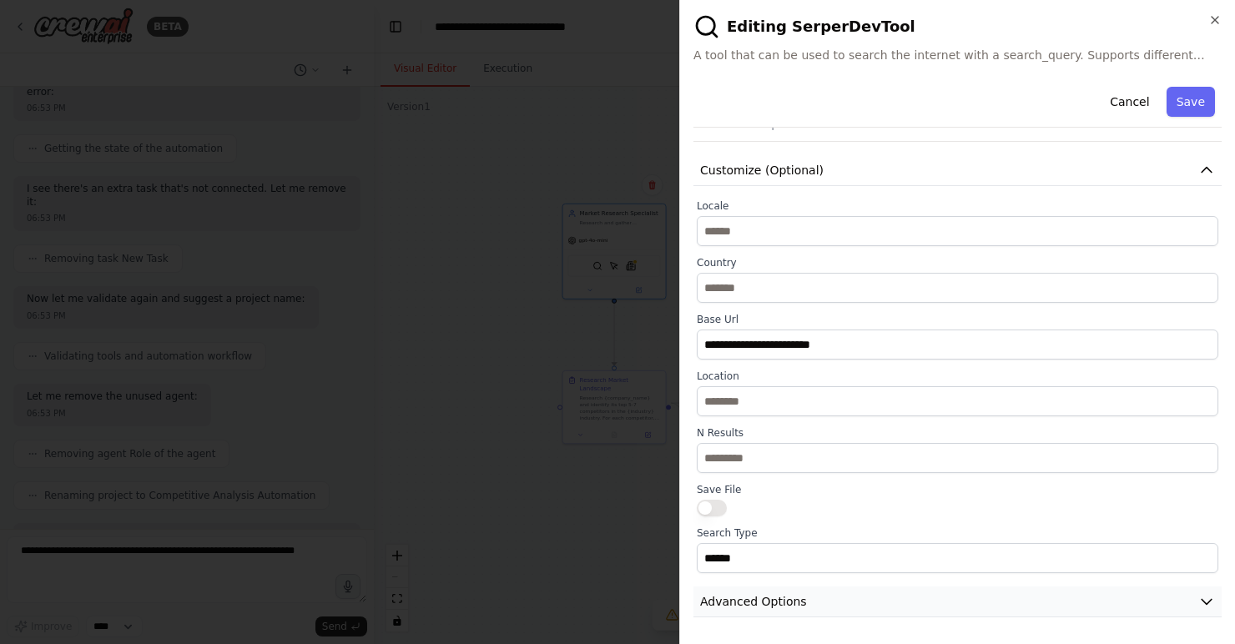
click at [961, 607] on button "Advanced Options" at bounding box center [957, 602] width 528 height 31
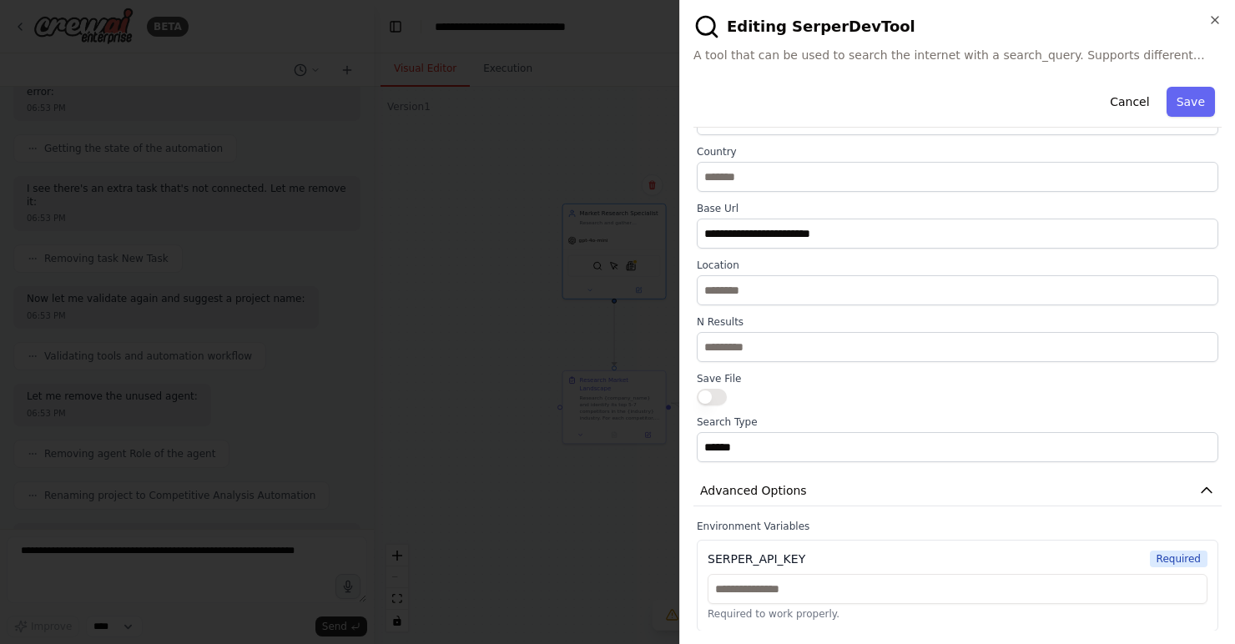
scroll to position [195, 0]
click at [561, 378] on div at bounding box center [617, 322] width 1235 height 644
